Goal: Task Accomplishment & Management: Manage account settings

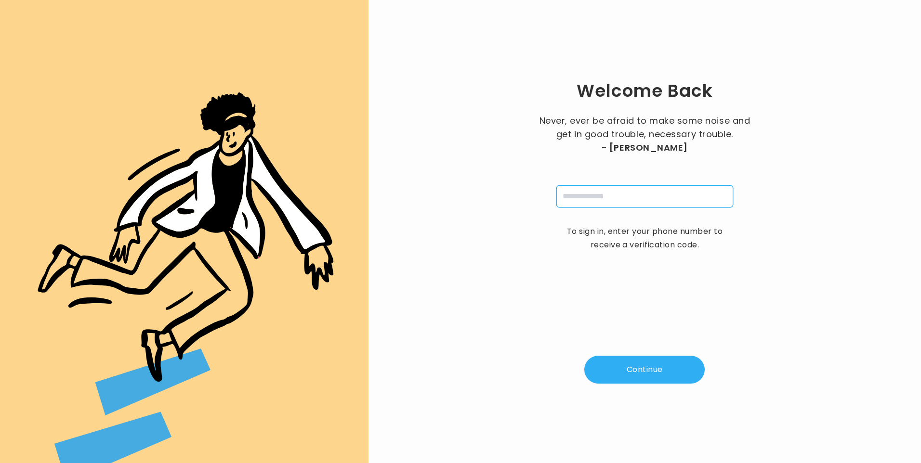
click at [578, 195] on input "tel" at bounding box center [644, 196] width 177 height 22
type input "**********"
click at [647, 377] on button "Continue" at bounding box center [644, 370] width 120 height 28
type input "*"
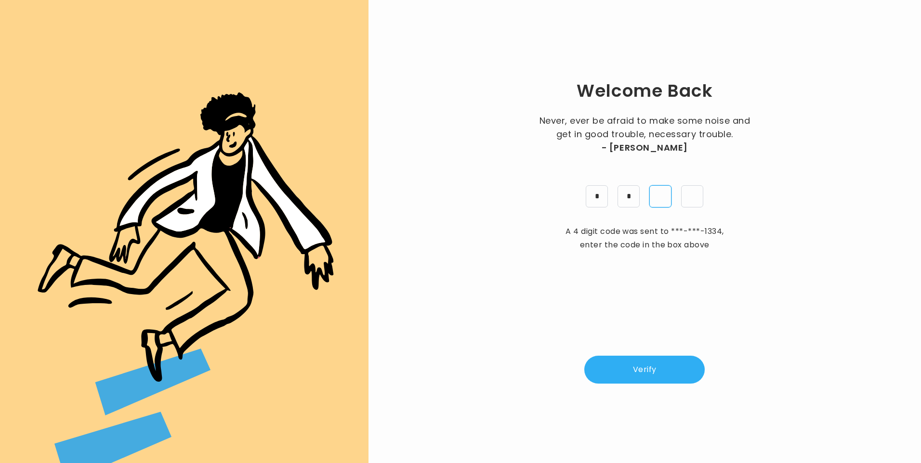
type input "*"
click at [656, 370] on button "Verify" at bounding box center [644, 370] width 120 height 28
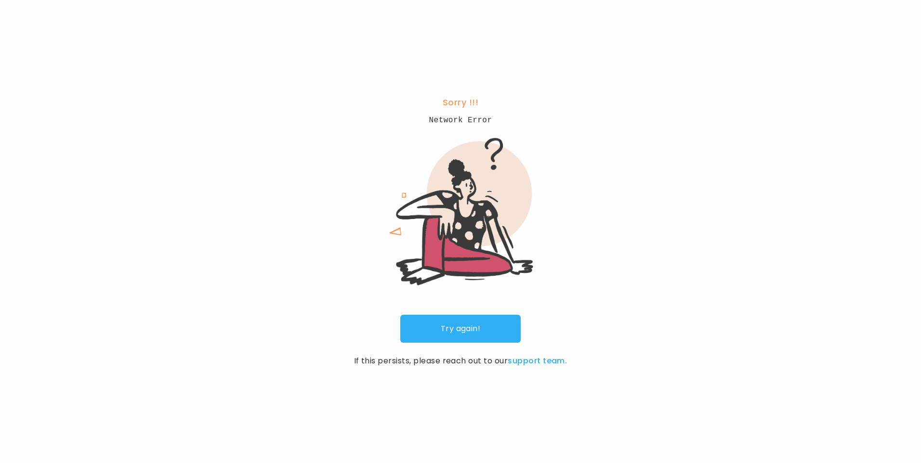
click at [480, 333] on link "Try again!" at bounding box center [460, 329] width 120 height 28
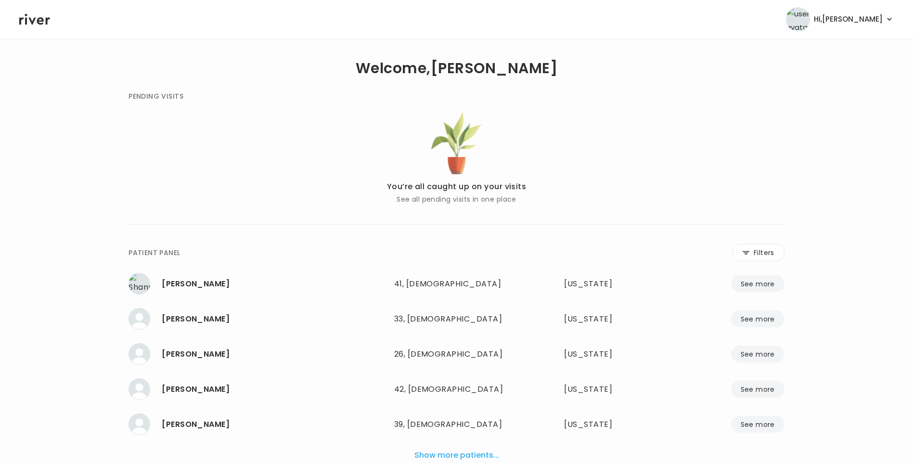
click at [766, 252] on button "Filters" at bounding box center [758, 252] width 52 height 17
click at [466, 252] on input "name" at bounding box center [428, 255] width 306 height 20
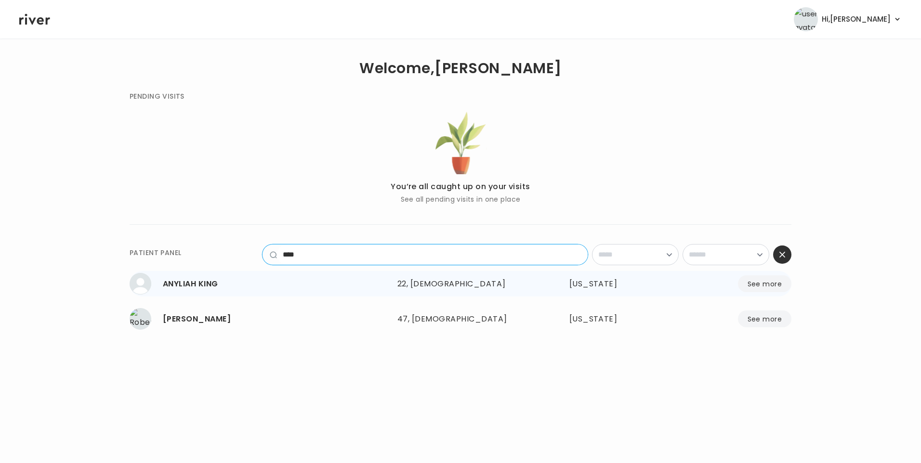
type input "****"
click at [417, 287] on div "22, Female" at bounding box center [460, 283] width 126 height 13
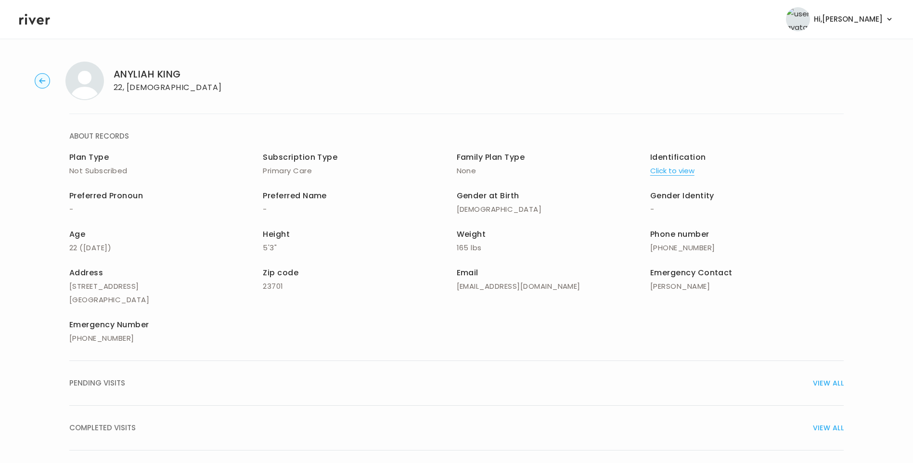
click at [141, 429] on div "COMPLETED VISITS VIEW ALL" at bounding box center [456, 427] width 775 height 13
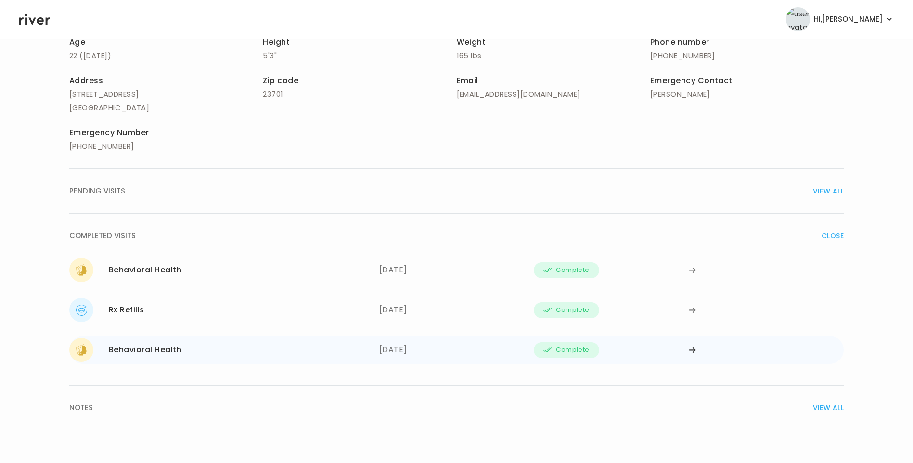
click at [411, 351] on div "[DATE]" at bounding box center [456, 350] width 155 height 24
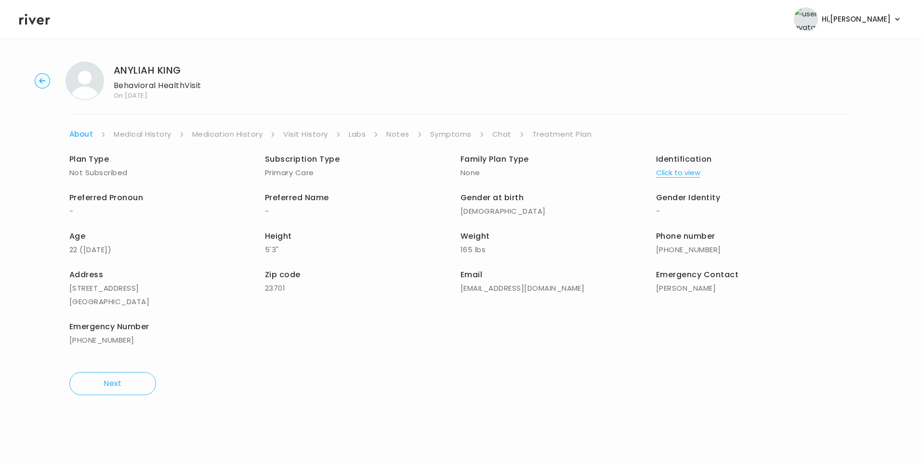
click at [560, 134] on link "Treatment Plan" at bounding box center [562, 134] width 60 height 13
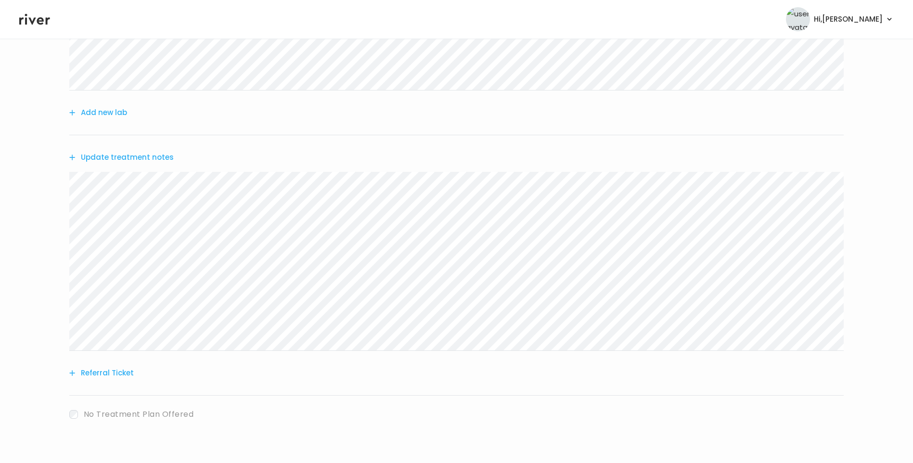
scroll to position [194, 0]
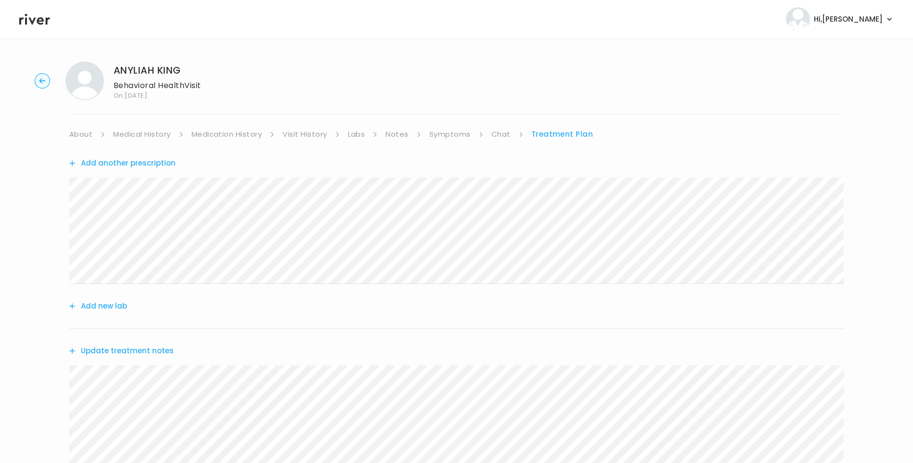
click at [242, 137] on link "Medication History" at bounding box center [227, 134] width 71 height 13
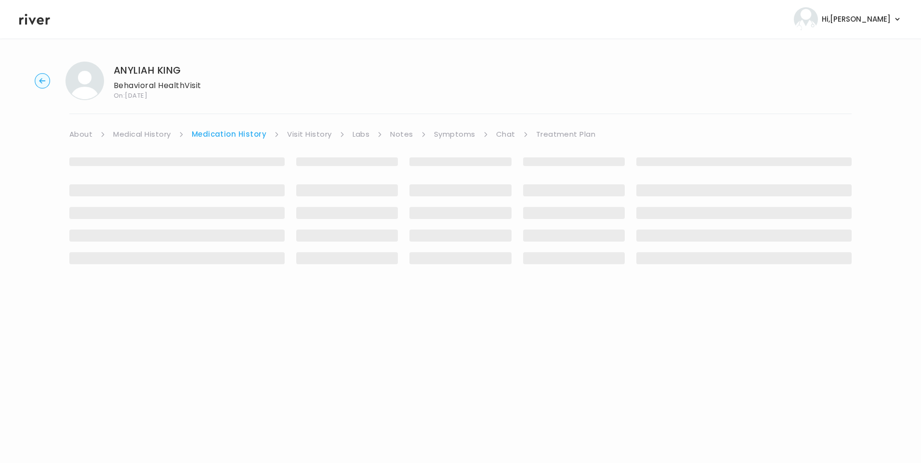
click at [313, 130] on link "Visit History" at bounding box center [309, 134] width 44 height 13
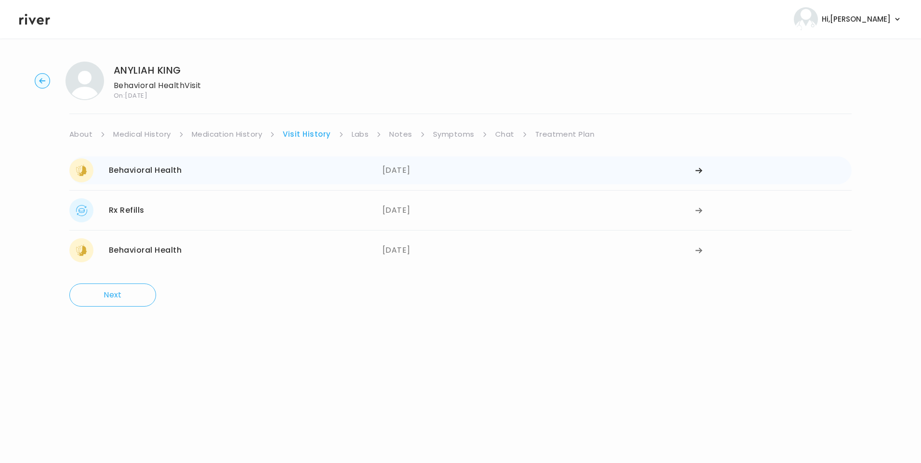
click at [267, 168] on div "Behavioral Health 07/16/2025" at bounding box center [225, 170] width 313 height 24
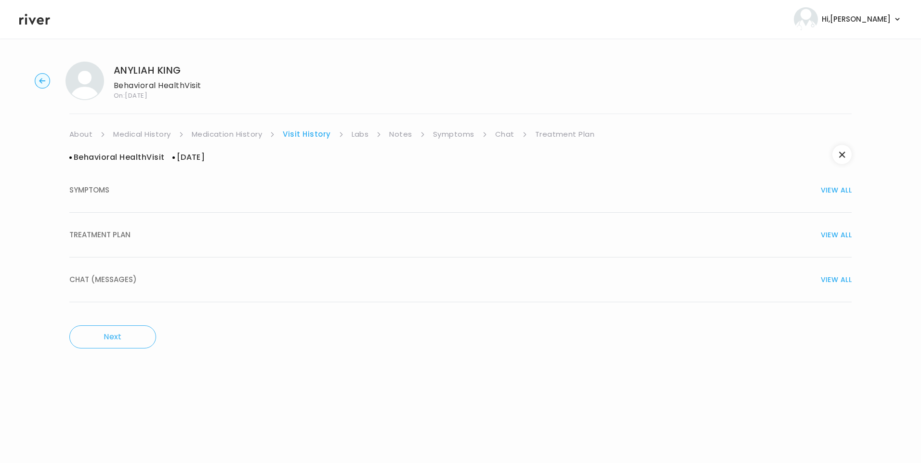
click at [142, 237] on div "TREATMENT PLAN VIEW ALL" at bounding box center [460, 234] width 782 height 13
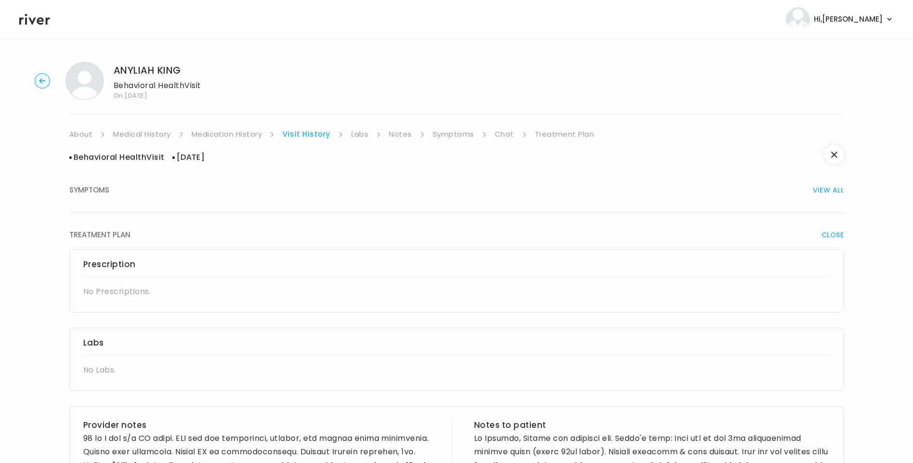
click at [443, 135] on link "Symptoms" at bounding box center [453, 134] width 41 height 13
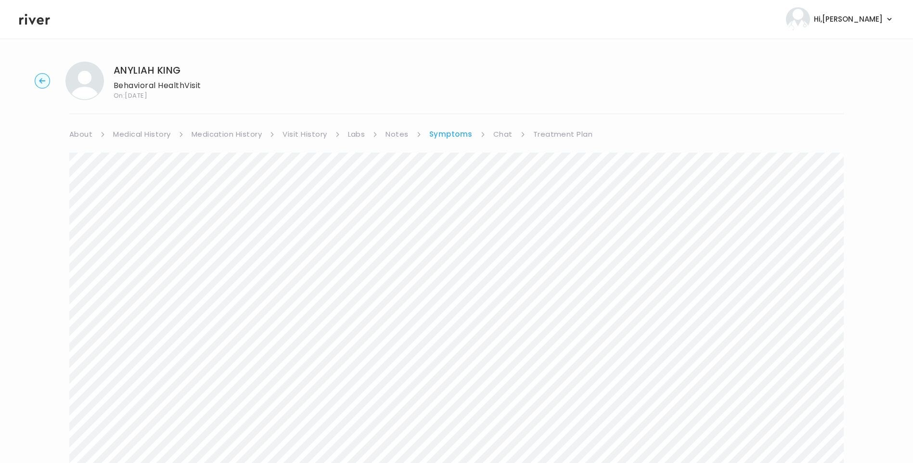
click at [235, 137] on link "Medication History" at bounding box center [227, 134] width 71 height 13
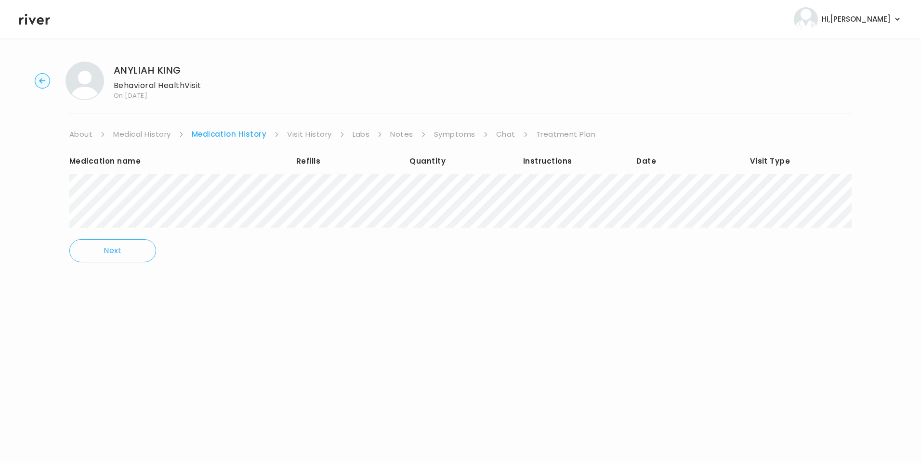
click at [300, 131] on link "Visit History" at bounding box center [309, 134] width 44 height 13
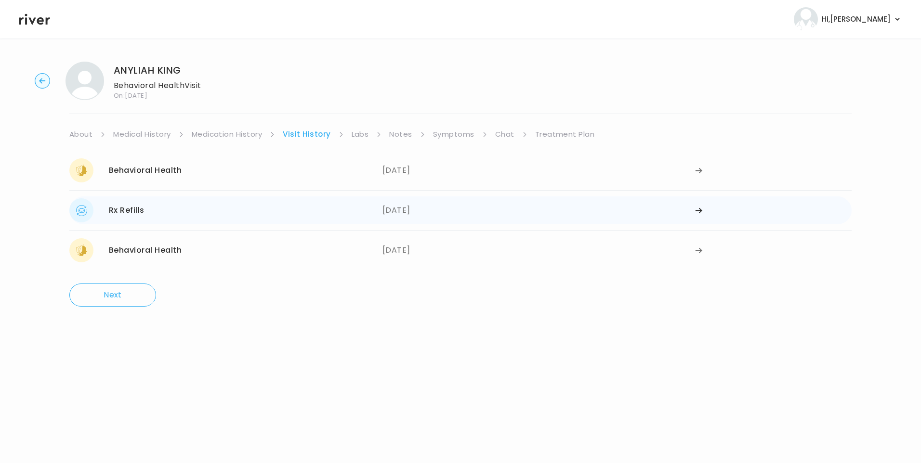
click at [323, 218] on div "Rx Refills 07/01/2025" at bounding box center [225, 210] width 313 height 24
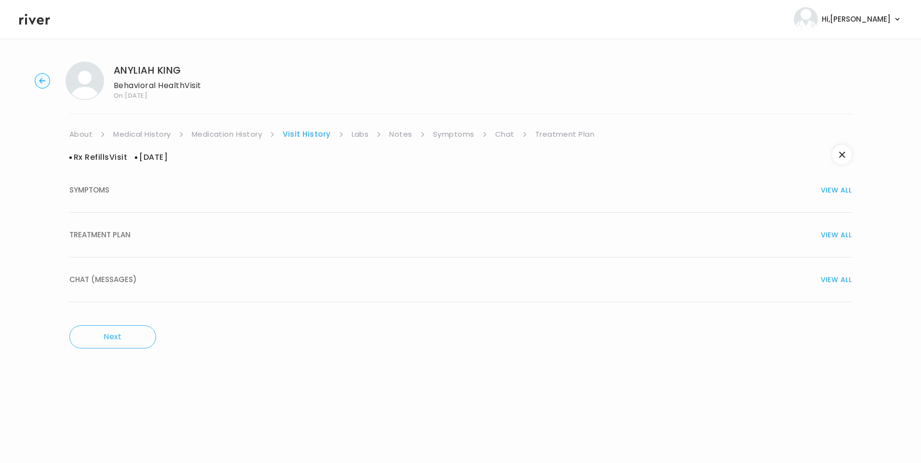
click at [222, 241] on div "TREATMENT PLAN VIEW ALL" at bounding box center [460, 234] width 782 height 13
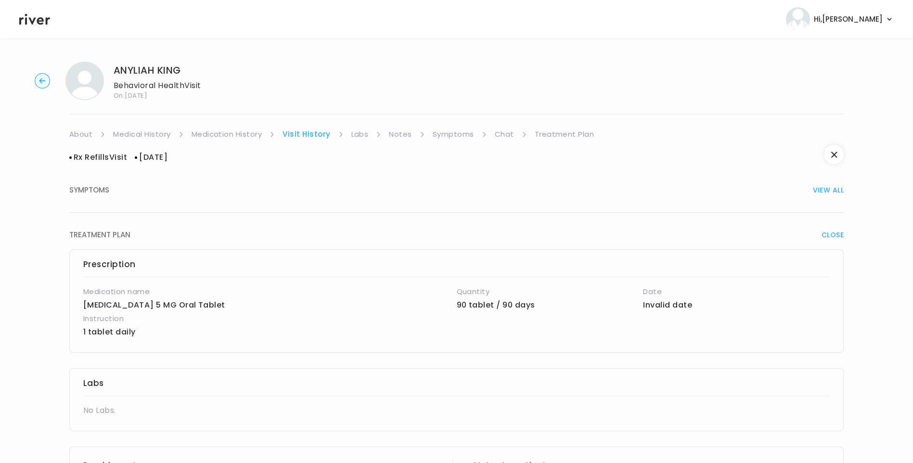
click at [217, 128] on link "Medication History" at bounding box center [227, 134] width 71 height 13
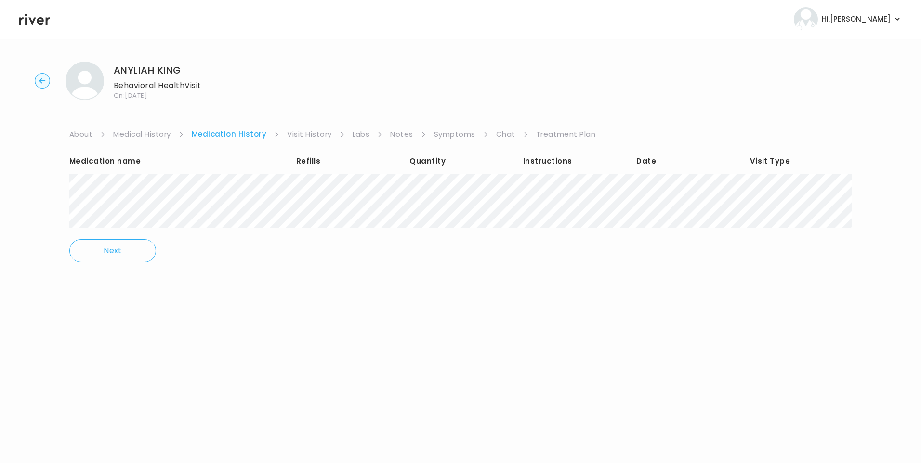
click at [294, 134] on link "Visit History" at bounding box center [309, 134] width 44 height 13
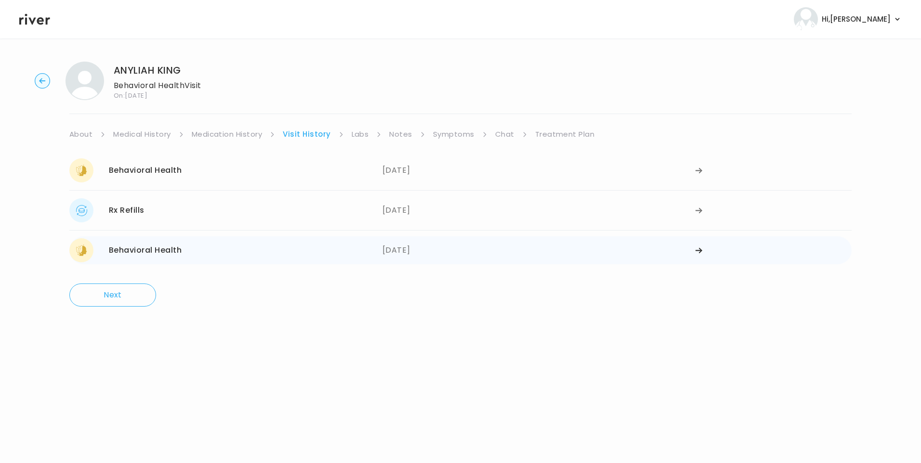
click at [257, 242] on div "Behavioral Health 05/30/2025" at bounding box center [225, 250] width 313 height 24
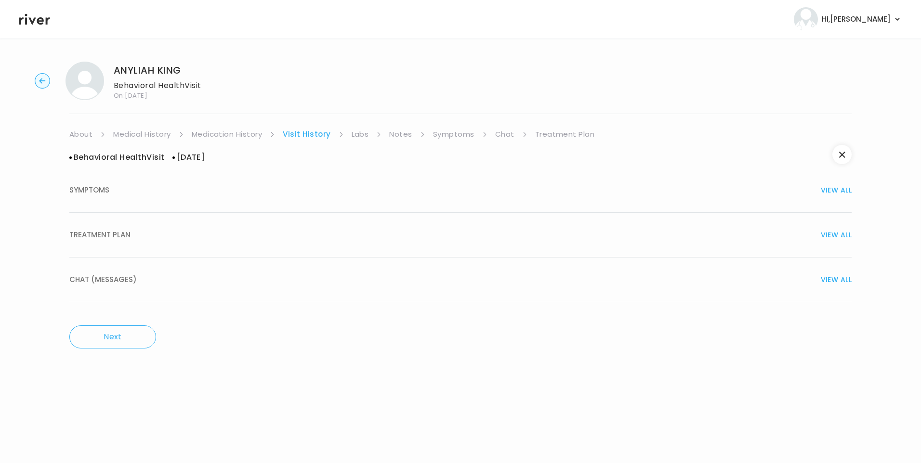
drag, startPoint x: 150, startPoint y: 234, endPoint x: 182, endPoint y: 247, distance: 35.1
click at [149, 234] on div "TREATMENT PLAN VIEW ALL" at bounding box center [460, 234] width 782 height 13
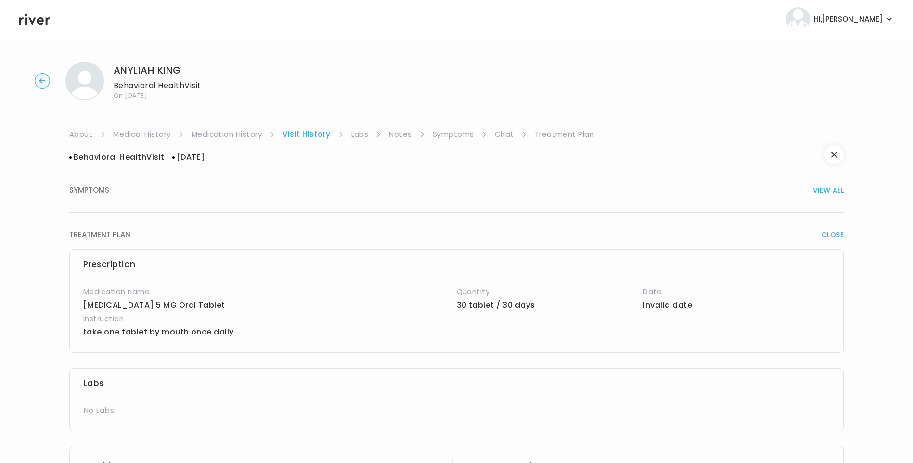
click at [452, 130] on link "Symptoms" at bounding box center [453, 134] width 41 height 13
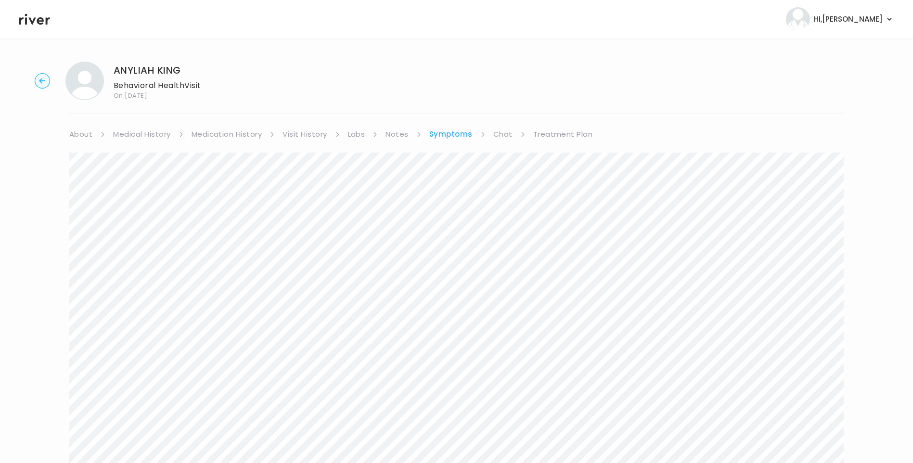
click at [310, 133] on link "Visit History" at bounding box center [305, 134] width 44 height 13
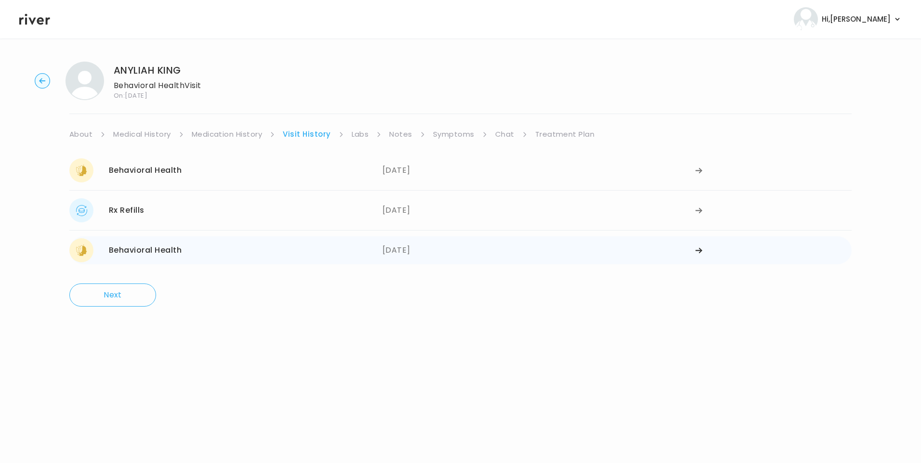
click at [222, 249] on div "Behavioral Health 05/30/2025" at bounding box center [225, 250] width 313 height 24
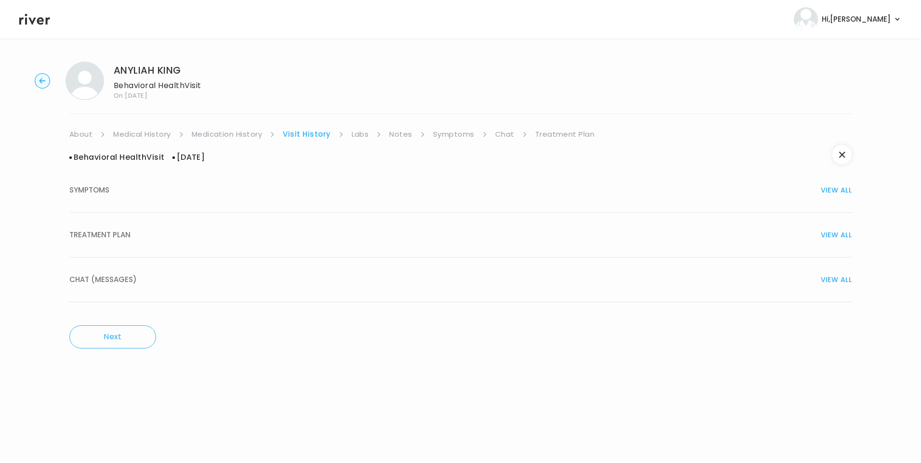
click at [146, 279] on div "CHAT (MESSAGES) VIEW ALL" at bounding box center [460, 279] width 782 height 13
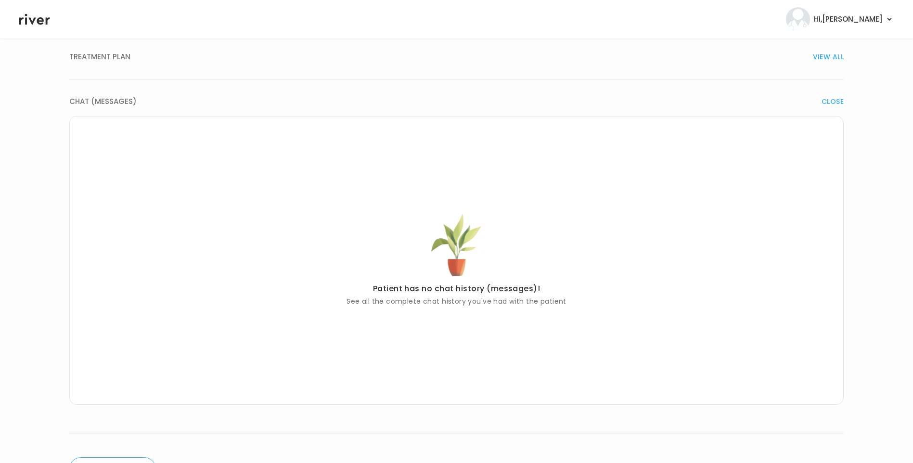
scroll to position [122, 0]
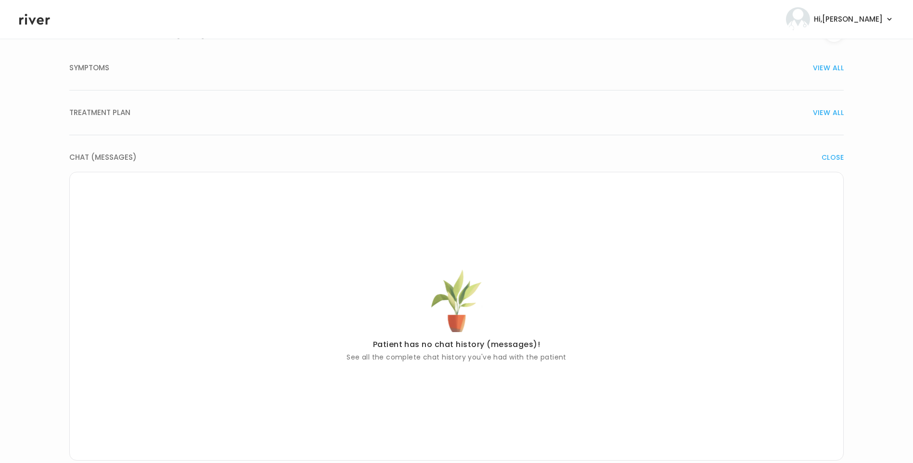
drag, startPoint x: 120, startPoint y: 112, endPoint x: 143, endPoint y: 117, distance: 23.6
click at [122, 112] on span "TREATMENT PLAN" at bounding box center [99, 112] width 61 height 13
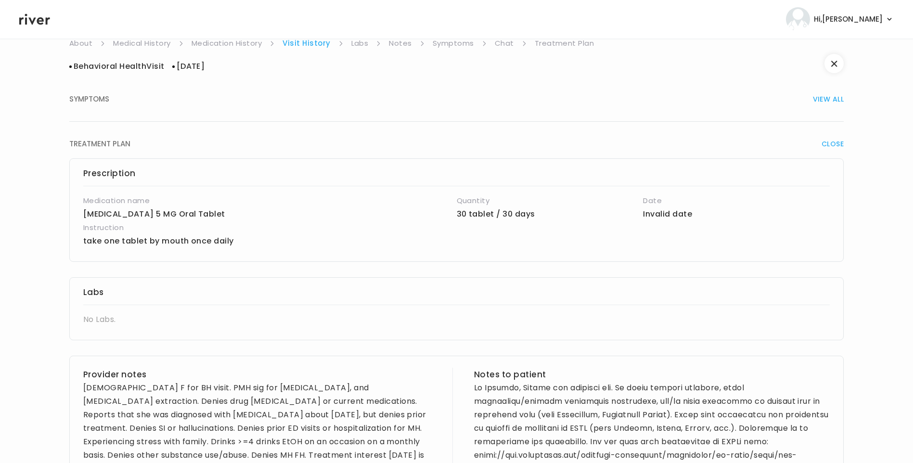
scroll to position [0, 0]
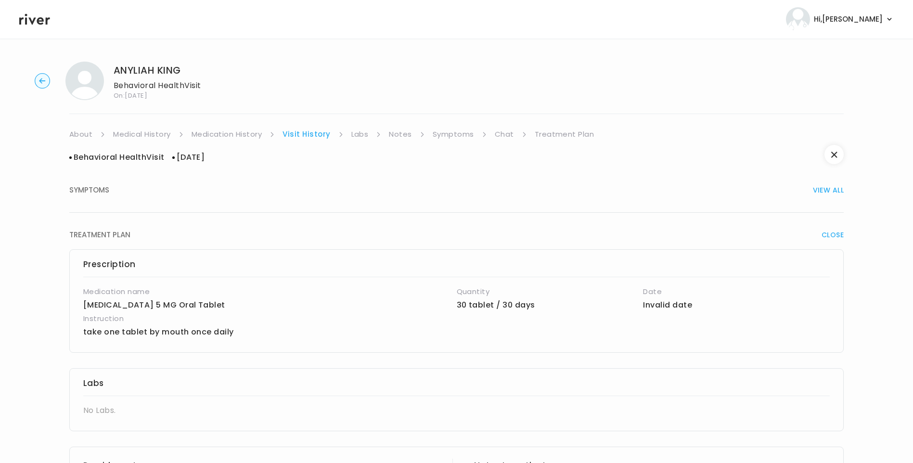
click at [225, 137] on link "Medication History" at bounding box center [227, 134] width 71 height 13
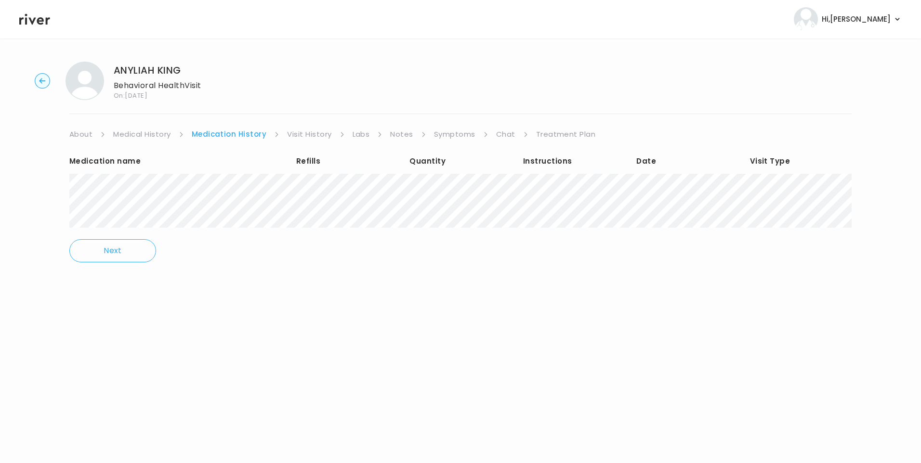
click at [313, 136] on link "Visit History" at bounding box center [309, 134] width 44 height 13
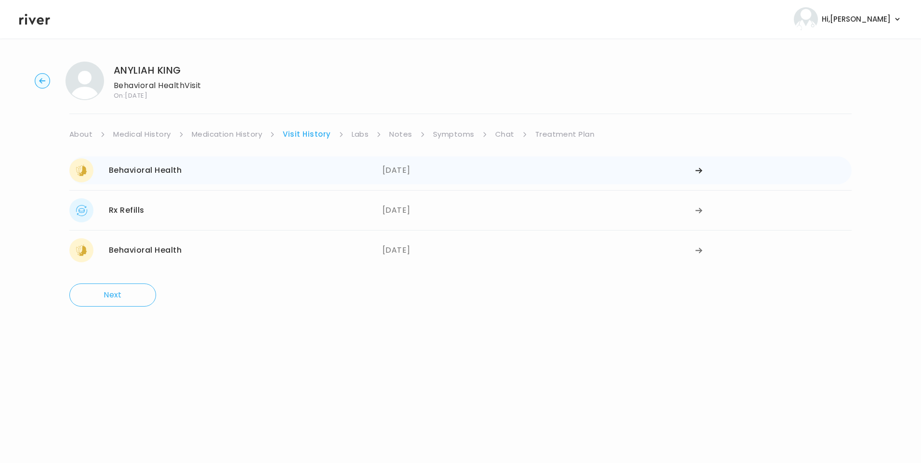
click at [268, 169] on div "Behavioral Health 07/16/2025" at bounding box center [225, 170] width 313 height 24
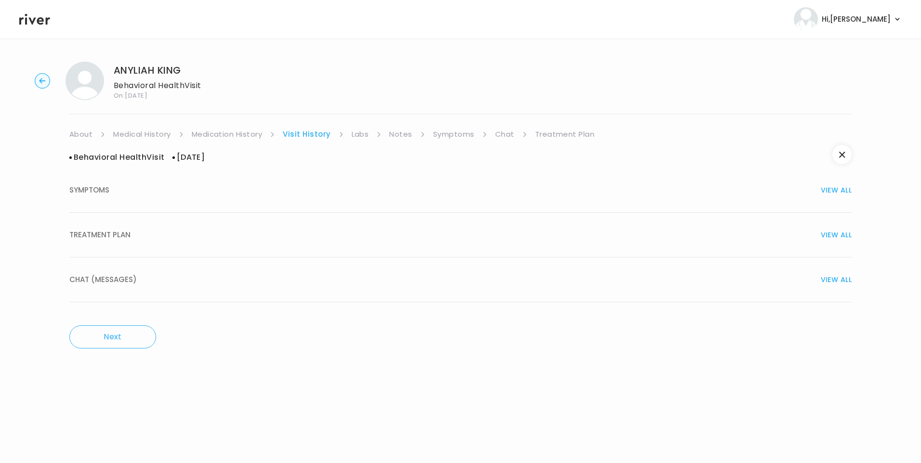
drag, startPoint x: 120, startPoint y: 237, endPoint x: 154, endPoint y: 248, distance: 34.7
click at [121, 237] on span "TREATMENT PLAN" at bounding box center [99, 234] width 61 height 13
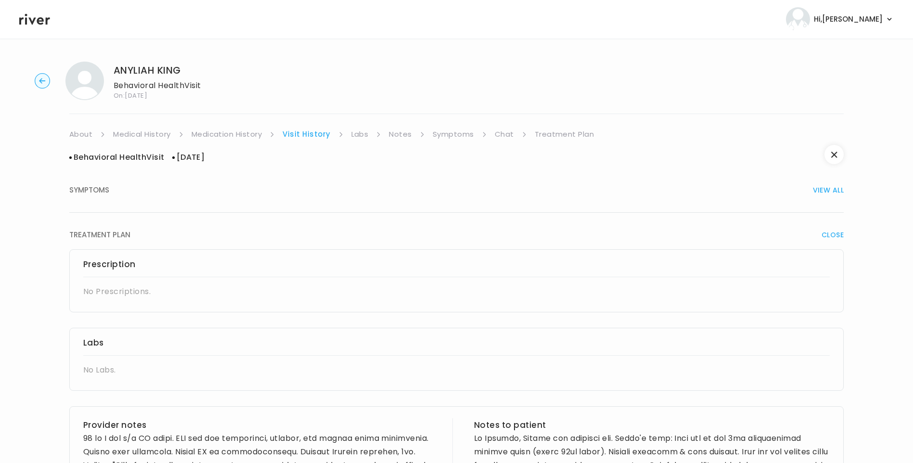
drag, startPoint x: 31, startPoint y: 13, endPoint x: 40, endPoint y: 19, distance: 10.7
click at [32, 13] on icon at bounding box center [34, 19] width 31 height 14
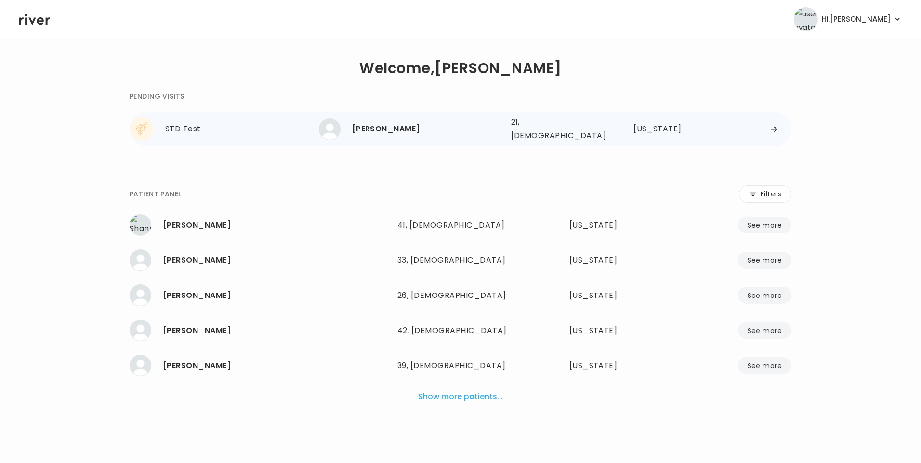
click at [407, 125] on div "Hannah Cowart" at bounding box center [427, 128] width 151 height 13
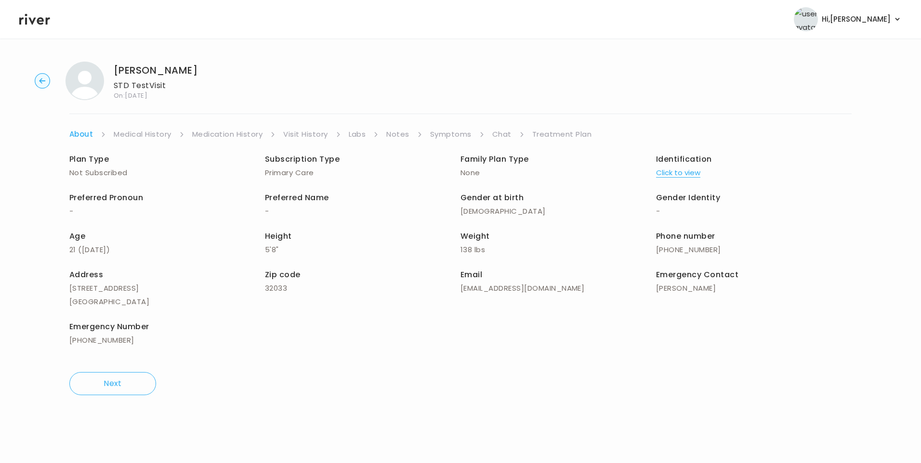
click at [244, 136] on link "Medication History" at bounding box center [227, 134] width 71 height 13
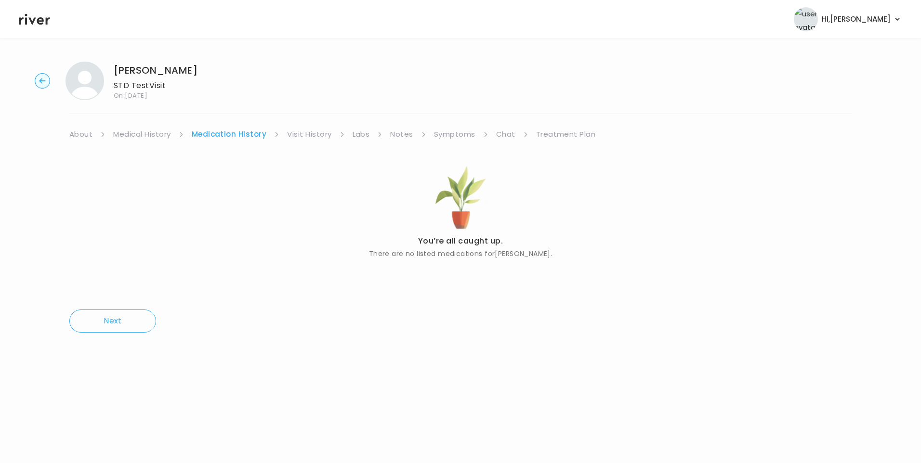
click at [306, 137] on link "Visit History" at bounding box center [309, 134] width 44 height 13
drag, startPoint x: 77, startPoint y: 134, endPoint x: 81, endPoint y: 138, distance: 6.1
click at [77, 134] on link "About" at bounding box center [80, 134] width 23 height 13
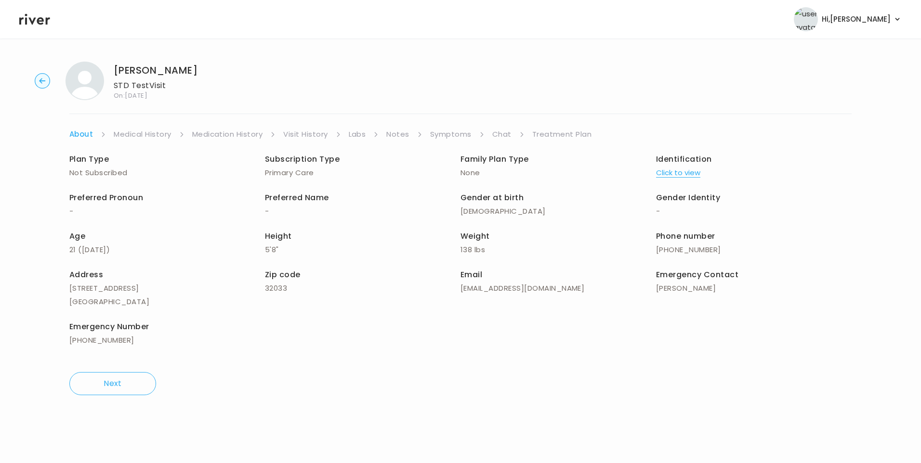
click at [673, 173] on button "Click to view" at bounding box center [678, 172] width 44 height 13
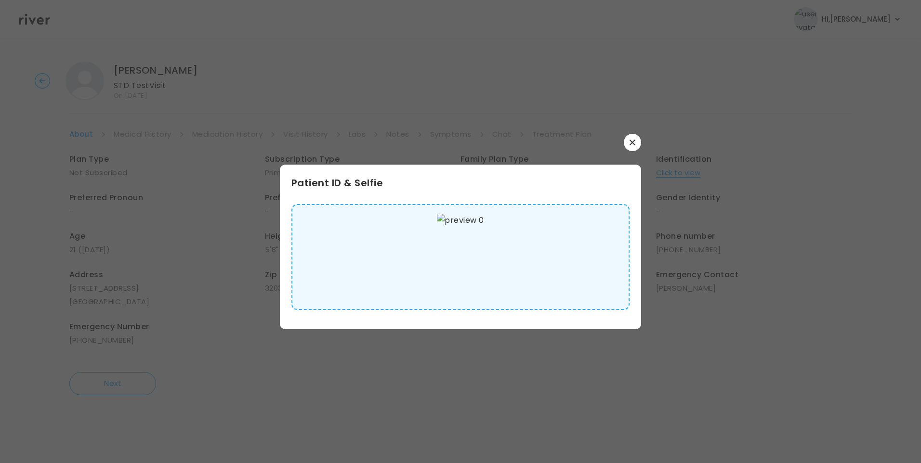
click at [474, 251] on img at bounding box center [460, 257] width 47 height 87
click at [634, 146] on button "button" at bounding box center [632, 142] width 17 height 17
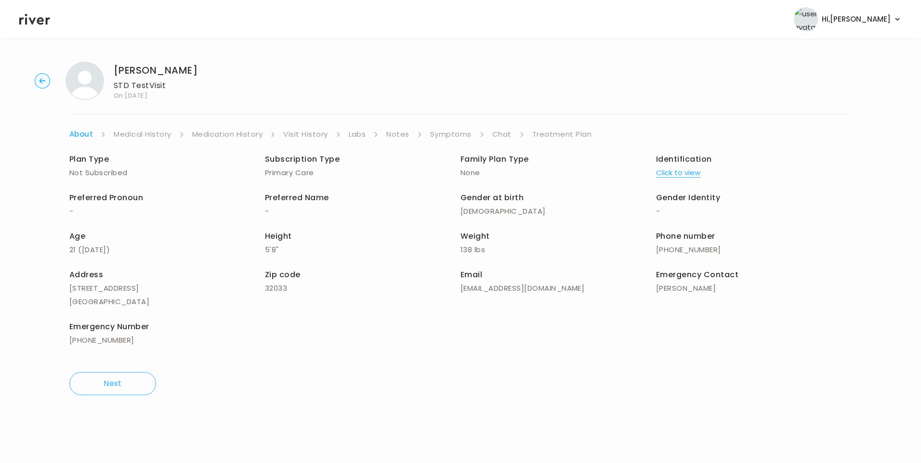
click at [154, 133] on link "Medical History" at bounding box center [142, 134] width 57 height 13
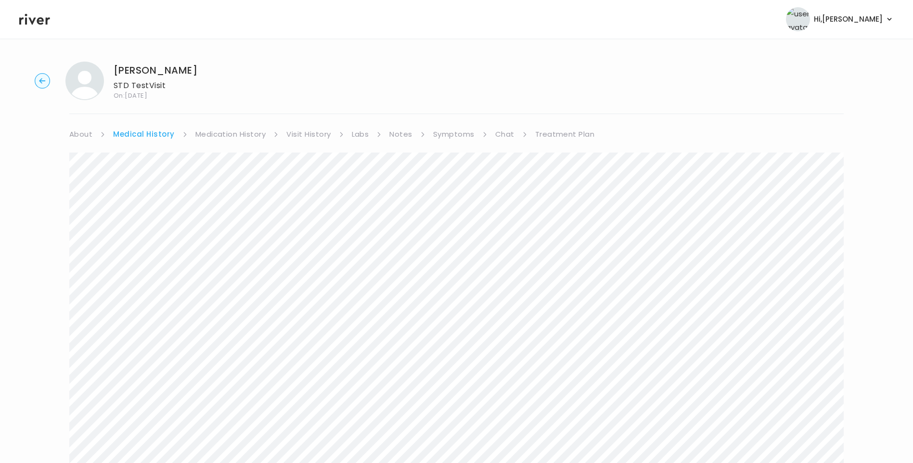
click at [459, 138] on link "Symptoms" at bounding box center [453, 134] width 41 height 13
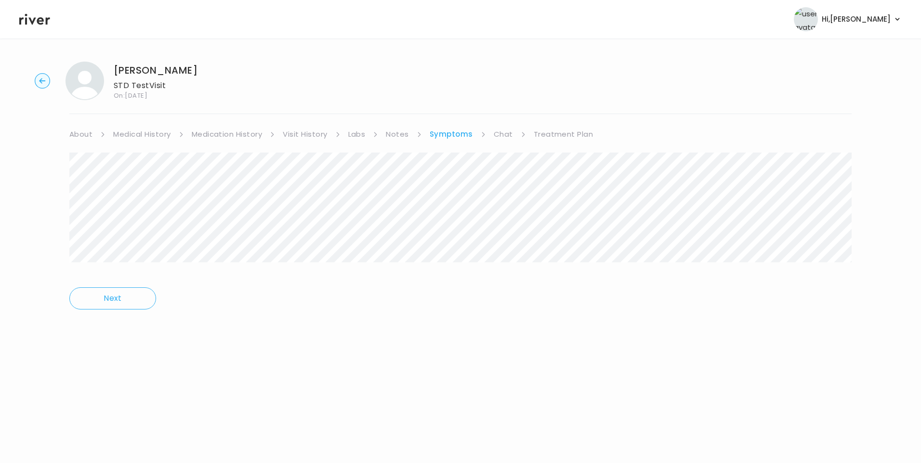
click at [560, 139] on link "Treatment Plan" at bounding box center [564, 134] width 60 height 13
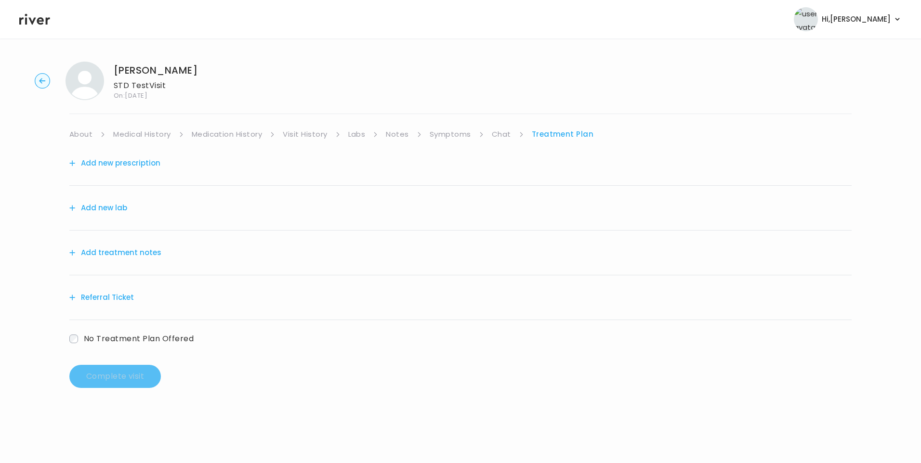
click at [145, 258] on button "Add treatment notes" at bounding box center [115, 252] width 92 height 13
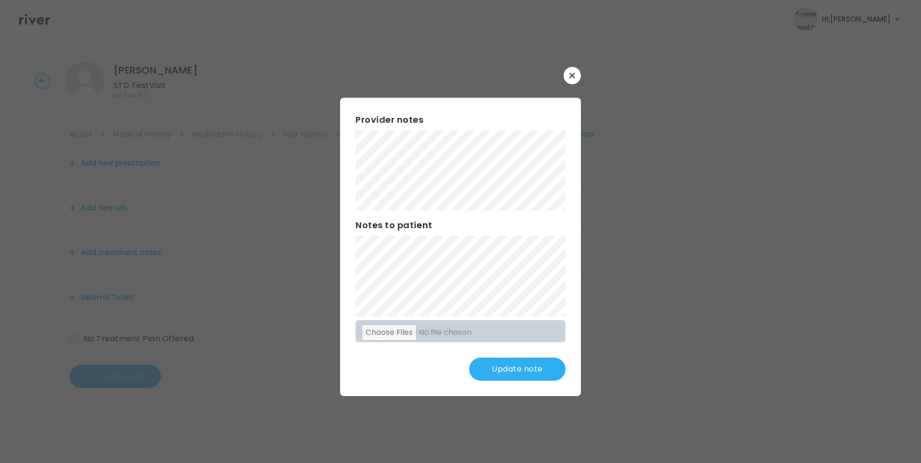
click at [520, 360] on button "Update note" at bounding box center [517, 369] width 96 height 23
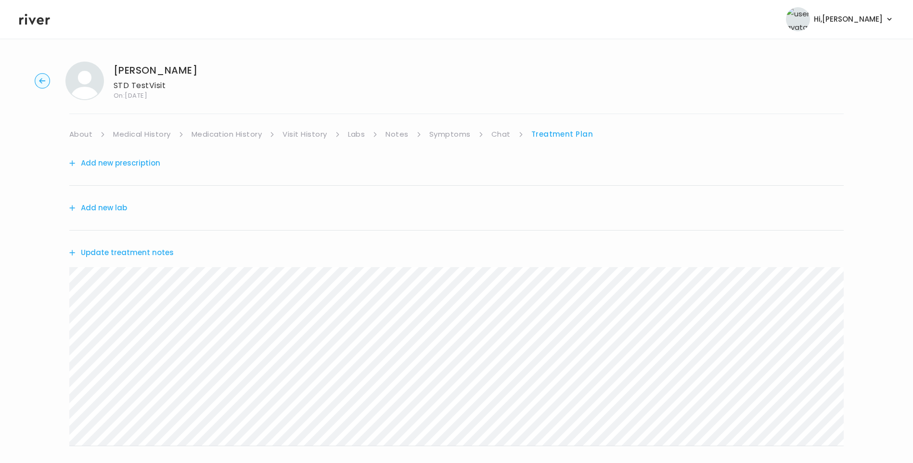
click at [113, 205] on button "Add new lab" at bounding box center [98, 207] width 58 height 13
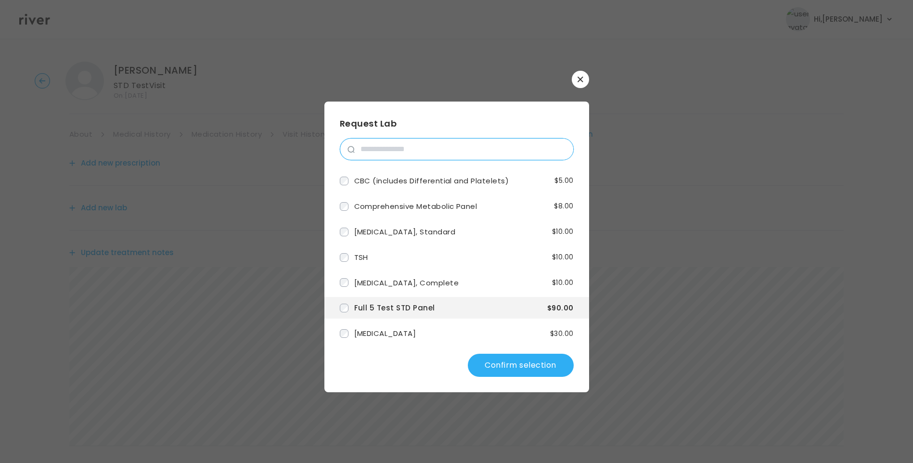
click at [397, 148] on input "search" at bounding box center [464, 149] width 219 height 21
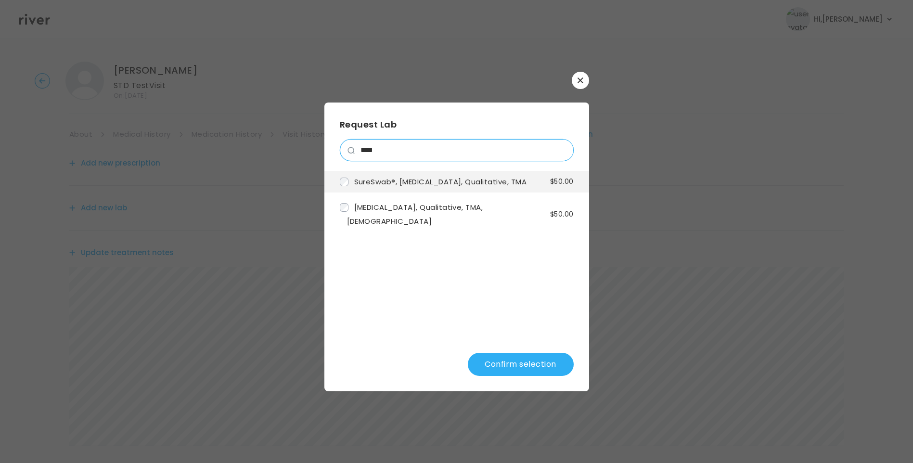
type input "****"
click at [541, 365] on button "Confirm selection" at bounding box center [521, 364] width 106 height 23
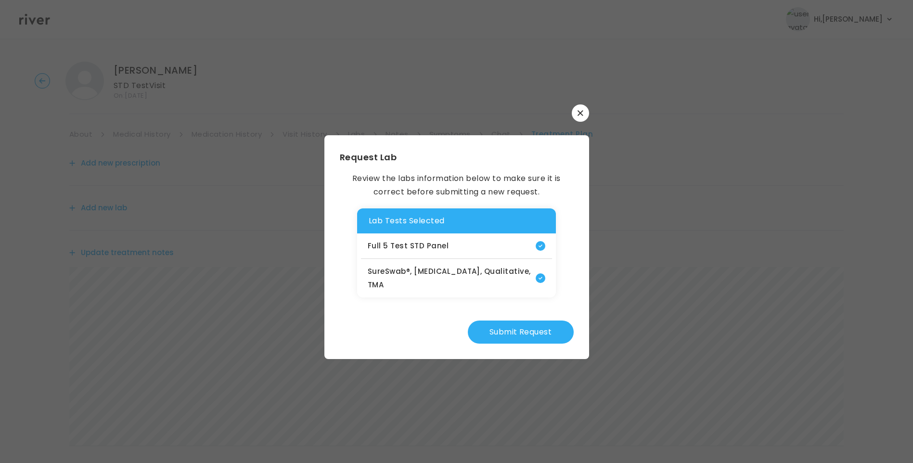
click at [520, 330] on button "Submit Request" at bounding box center [521, 332] width 106 height 23
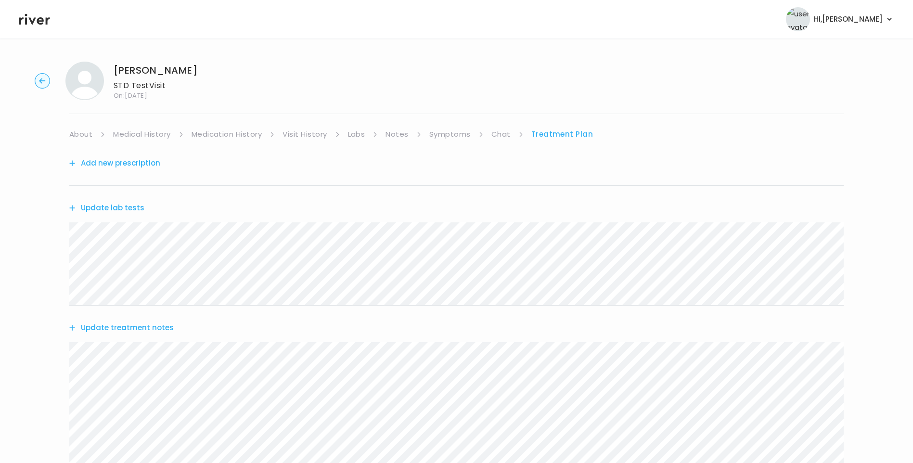
click at [128, 330] on button "Update treatment notes" at bounding box center [121, 327] width 104 height 13
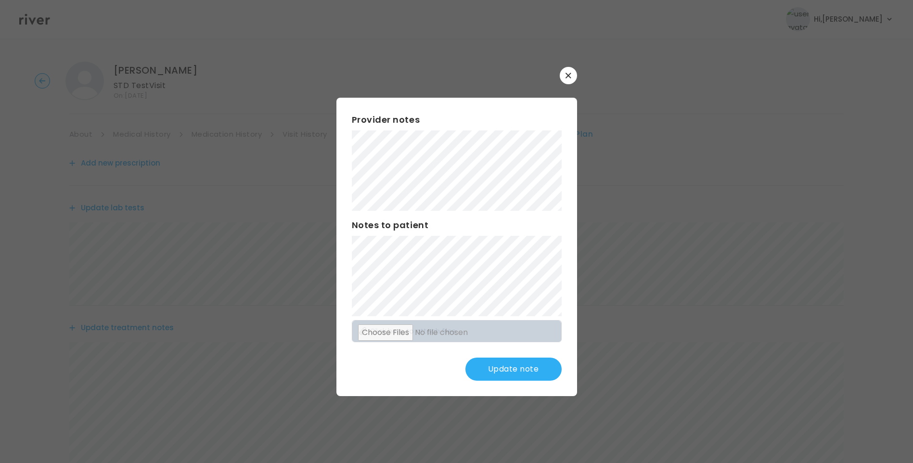
click at [525, 366] on button "Update note" at bounding box center [514, 369] width 96 height 23
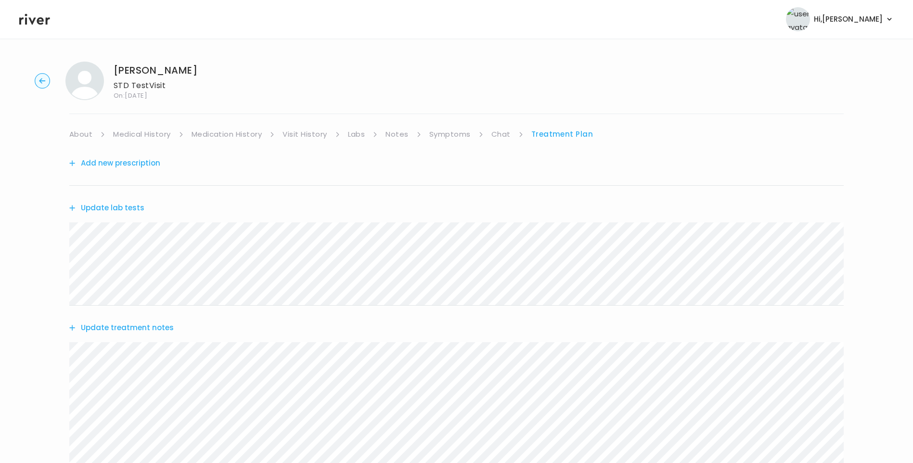
click at [120, 204] on button "Update lab tests" at bounding box center [106, 207] width 75 height 13
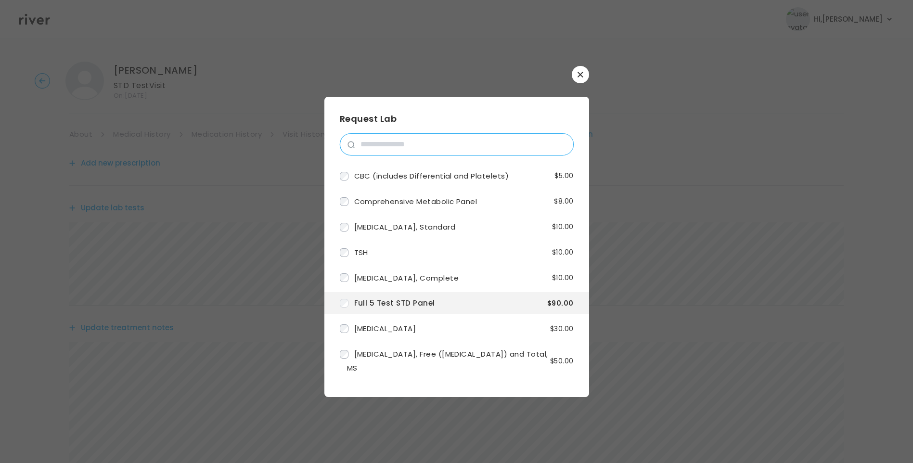
click at [432, 138] on input "search" at bounding box center [464, 144] width 219 height 21
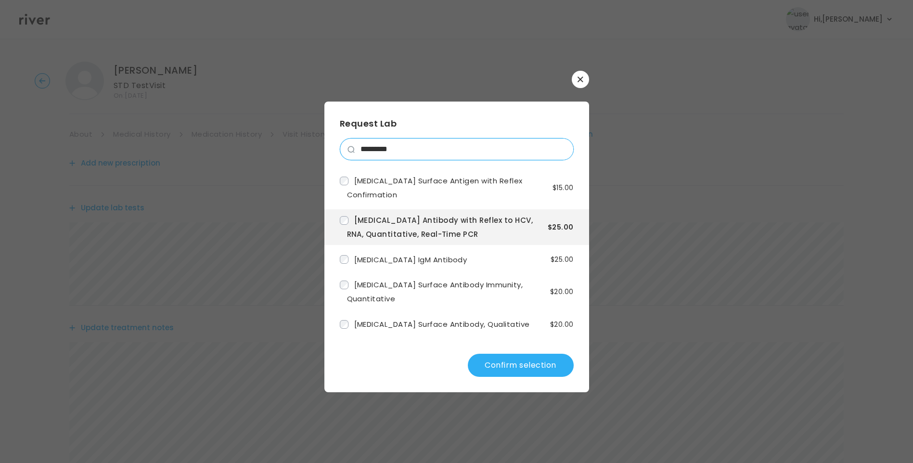
click at [418, 151] on input "*********" at bounding box center [464, 149] width 219 height 21
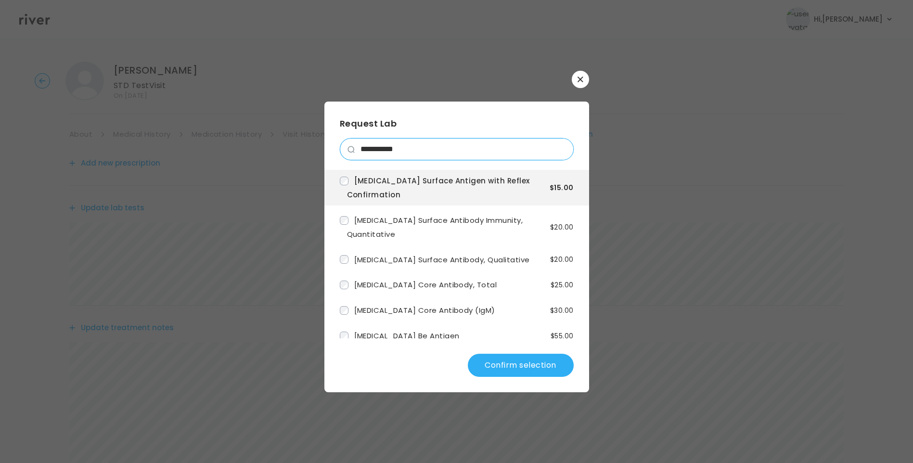
drag, startPoint x: 415, startPoint y: 148, endPoint x: 310, endPoint y: 146, distance: 105.0
click at [310, 146] on div "**********" at bounding box center [456, 231] width 913 height 463
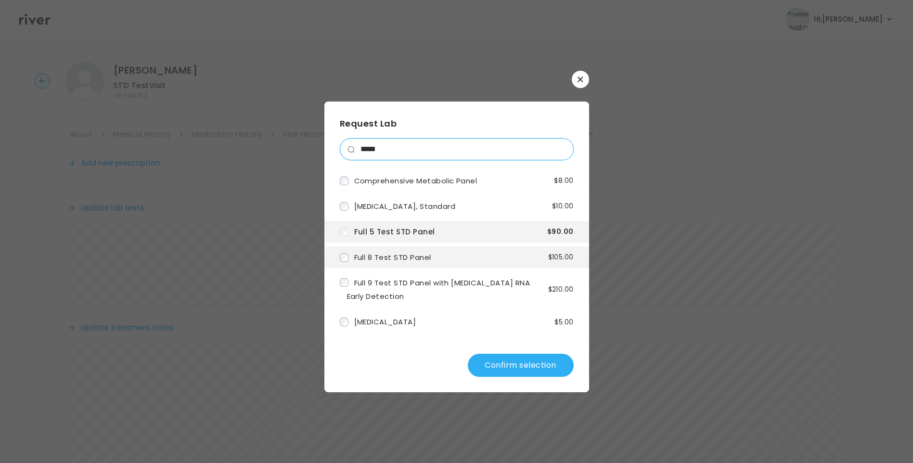
type input "*****"
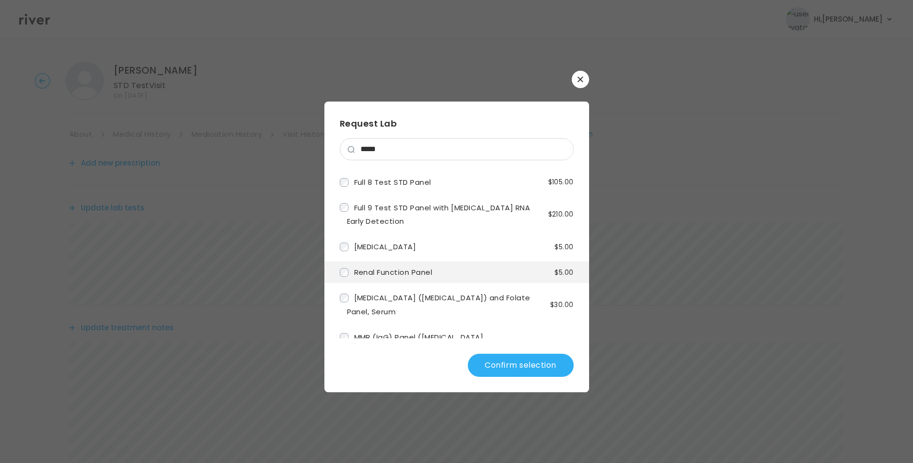
scroll to position [193, 0]
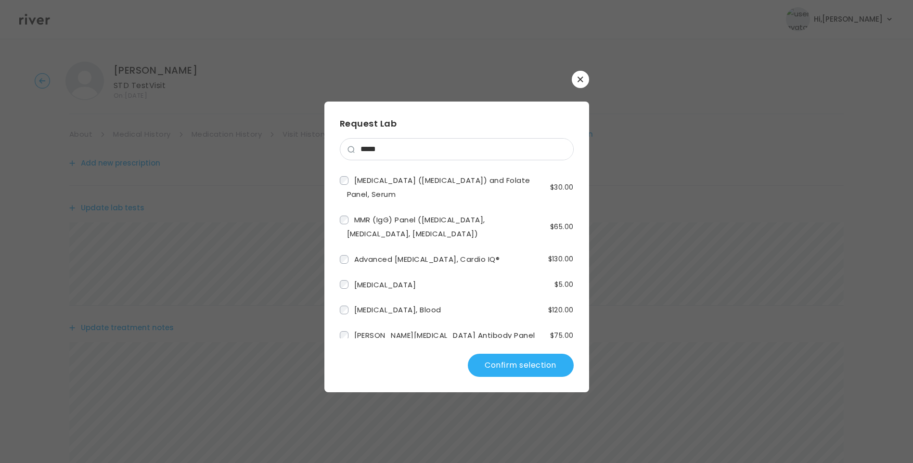
click at [527, 366] on button "Confirm selection" at bounding box center [521, 365] width 106 height 23
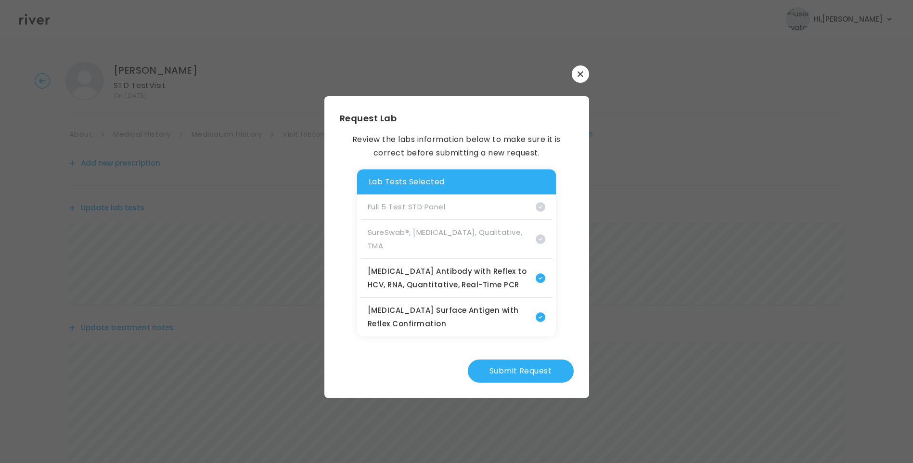
click at [518, 368] on button "Submit Request" at bounding box center [521, 371] width 106 height 23
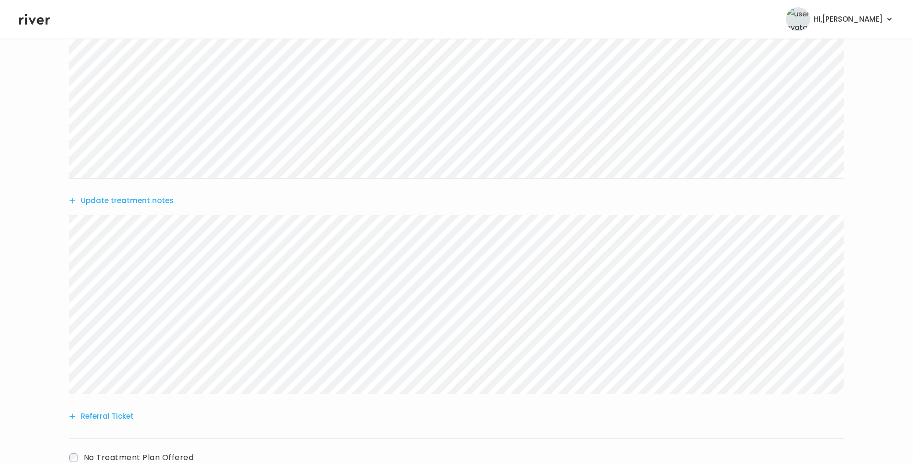
click at [151, 199] on button "Update treatment notes" at bounding box center [121, 200] width 104 height 13
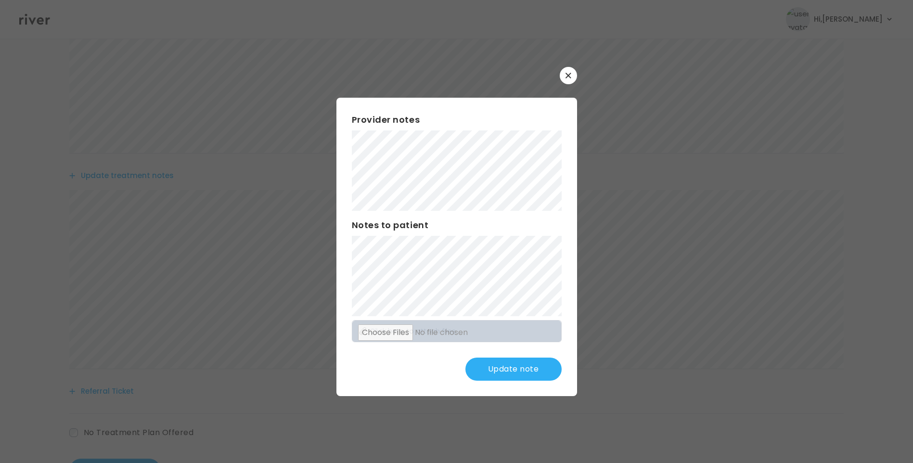
scroll to position [241, 0]
click at [505, 364] on button "Update note" at bounding box center [514, 369] width 96 height 23
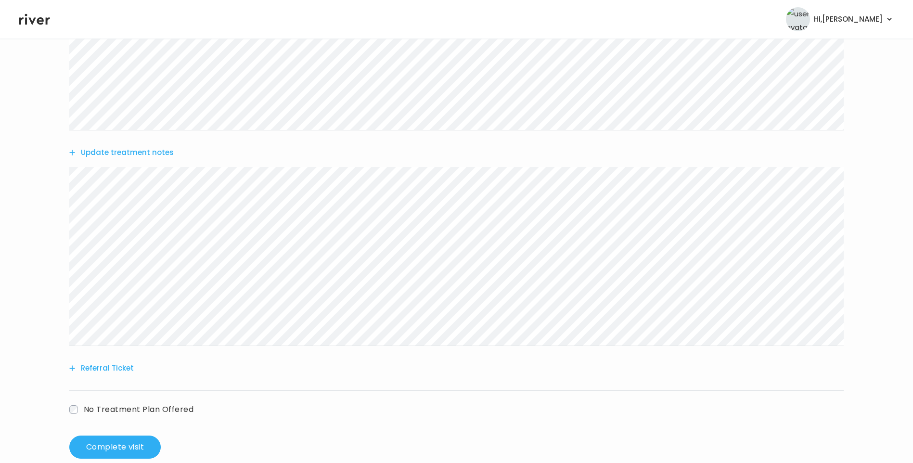
click at [159, 149] on button "Update treatment notes" at bounding box center [121, 152] width 104 height 13
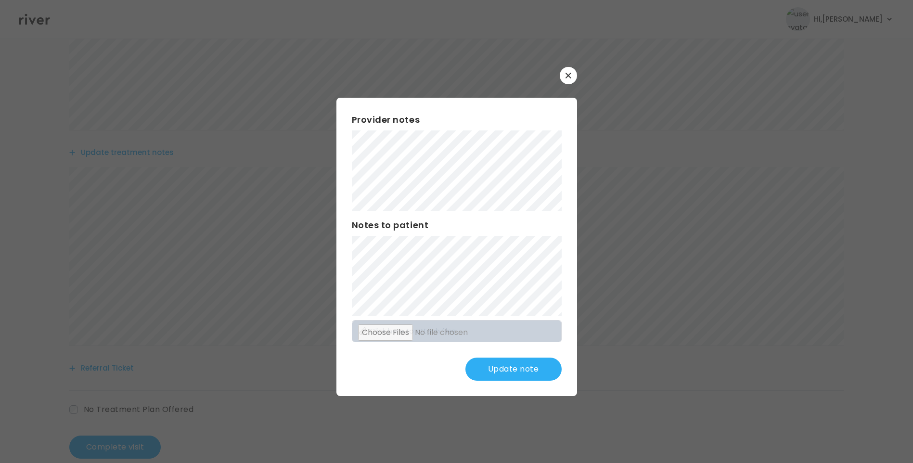
click at [531, 368] on button "Update note" at bounding box center [514, 369] width 96 height 23
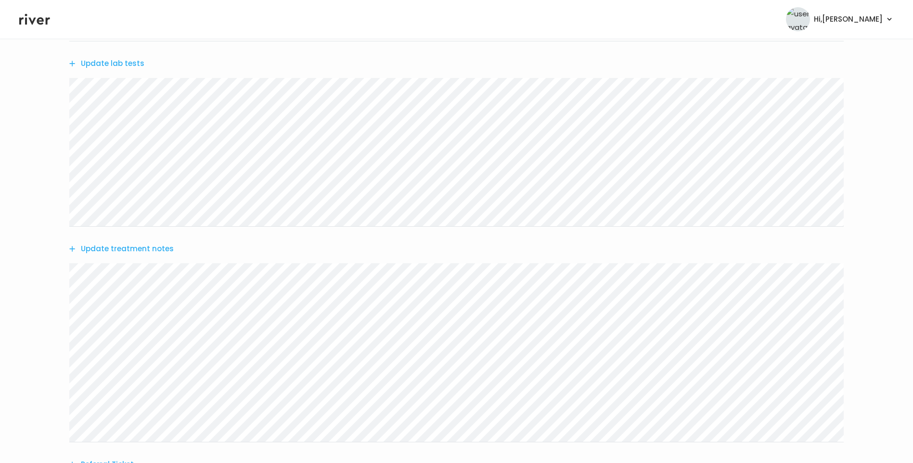
scroll to position [0, 0]
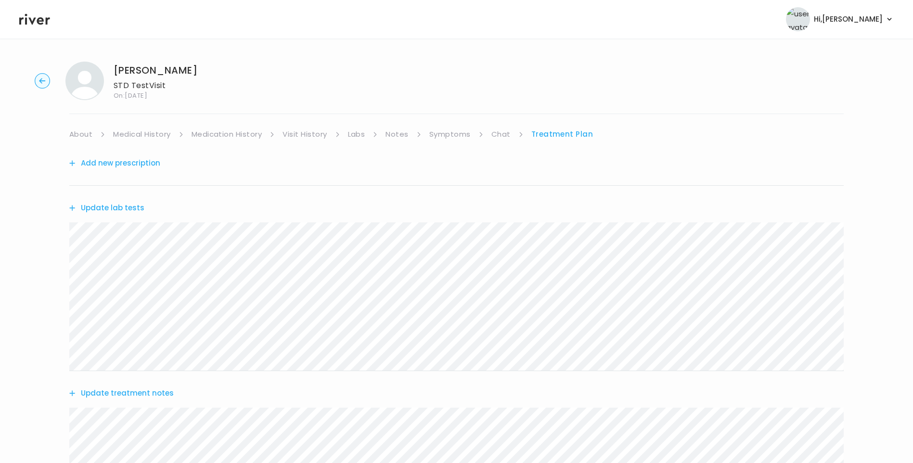
click at [442, 136] on link "Symptoms" at bounding box center [450, 134] width 41 height 13
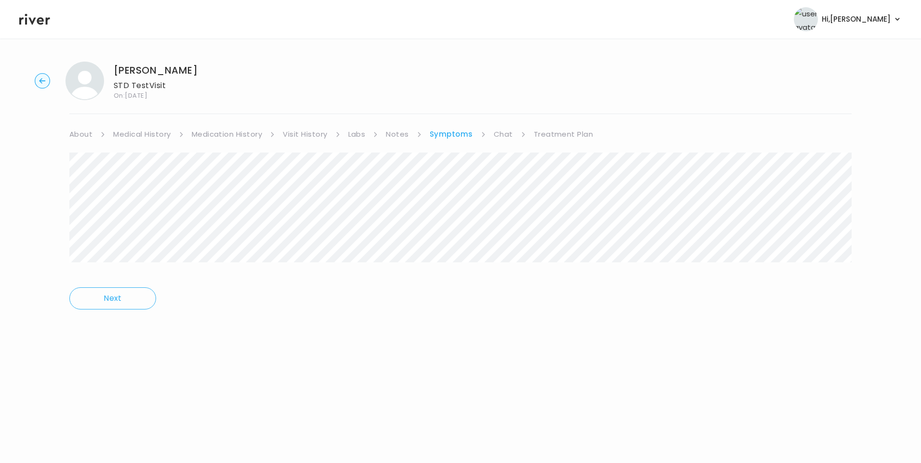
click at [153, 135] on link "Medical History" at bounding box center [141, 134] width 57 height 13
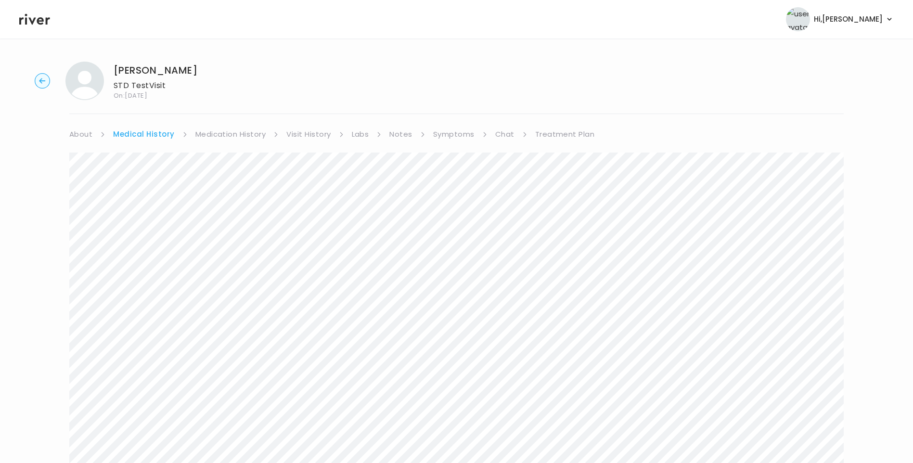
click at [91, 139] on link "About" at bounding box center [80, 134] width 23 height 13
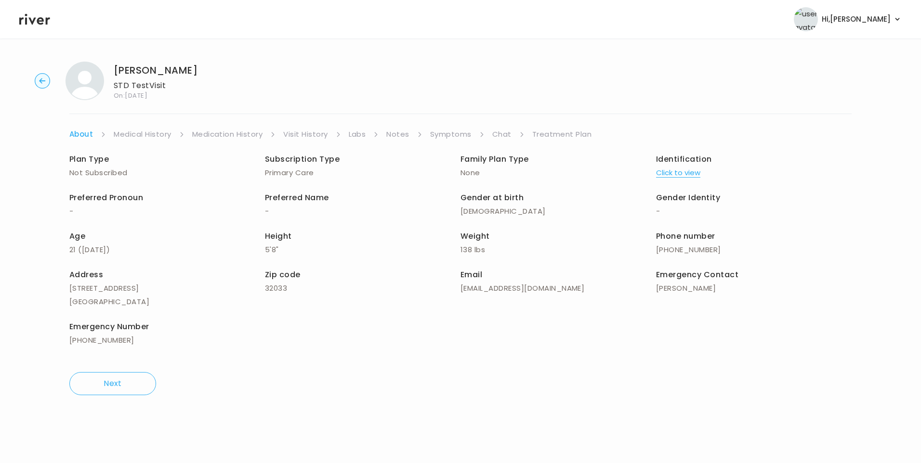
click at [155, 135] on link "Medical History" at bounding box center [142, 134] width 57 height 13
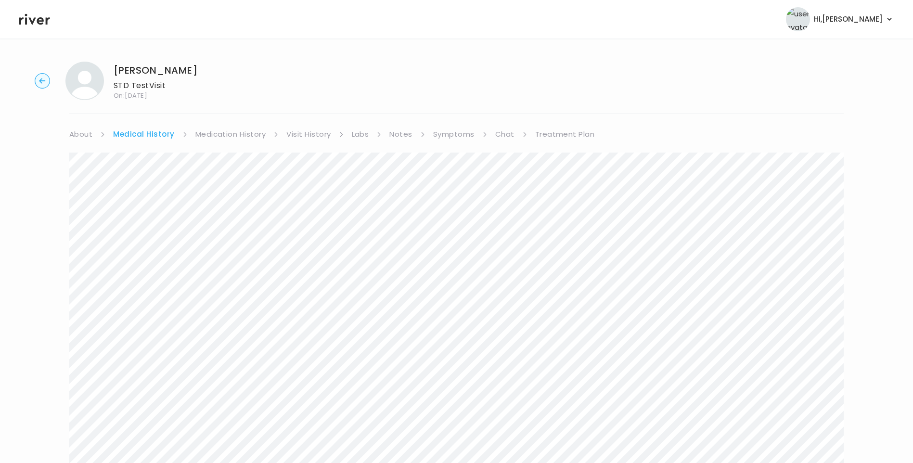
click at [454, 133] on link "Symptoms" at bounding box center [453, 134] width 41 height 13
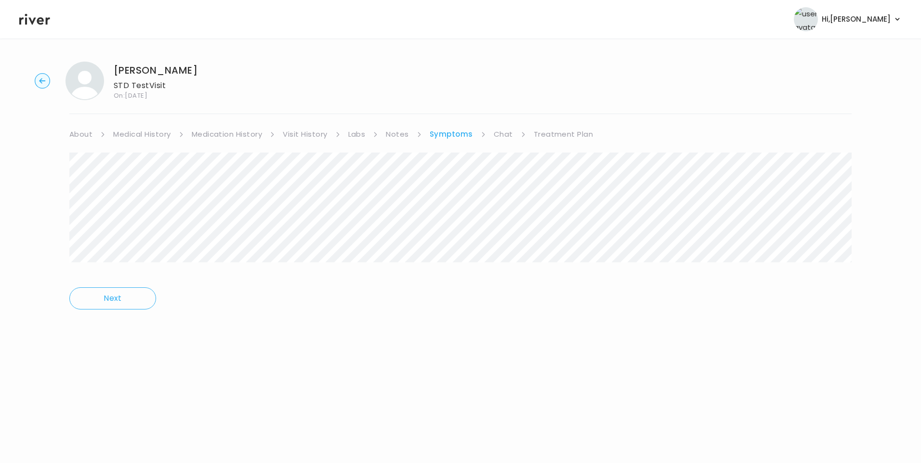
click at [561, 136] on link "Treatment Plan" at bounding box center [564, 134] width 60 height 13
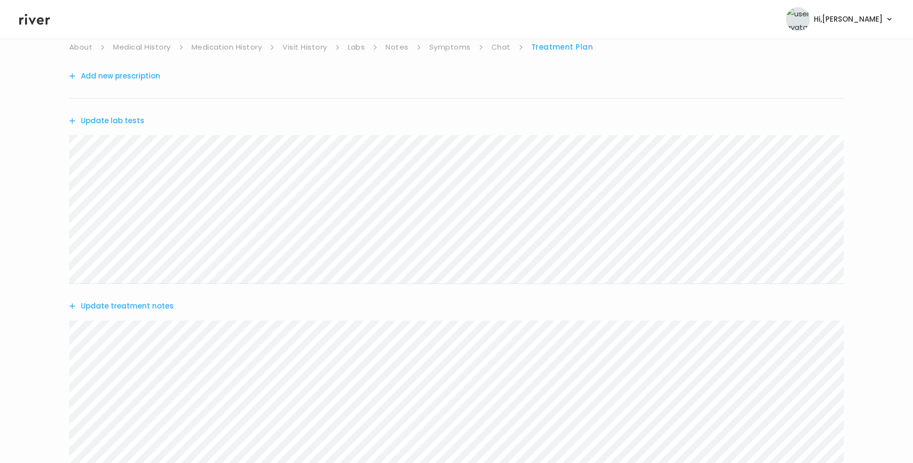
scroll to position [241, 0]
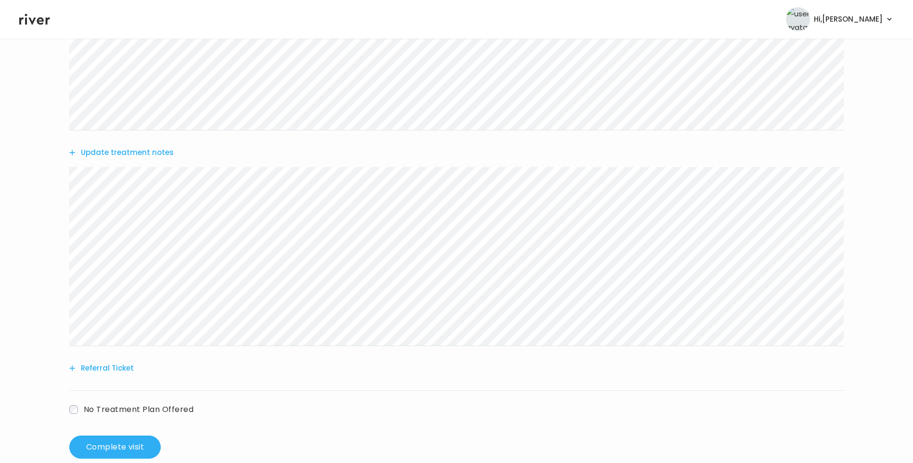
click at [146, 156] on button "Update treatment notes" at bounding box center [121, 152] width 104 height 13
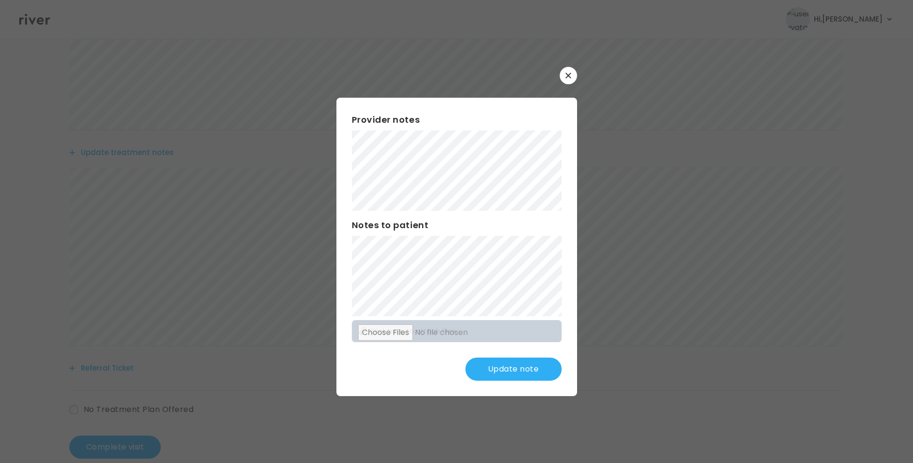
click at [546, 368] on button "Update note" at bounding box center [514, 369] width 96 height 23
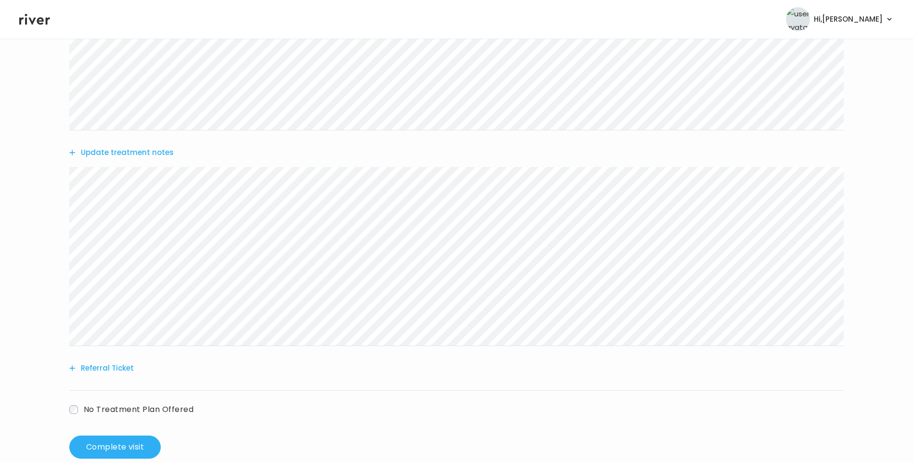
click at [160, 153] on button "Update treatment notes" at bounding box center [121, 152] width 104 height 13
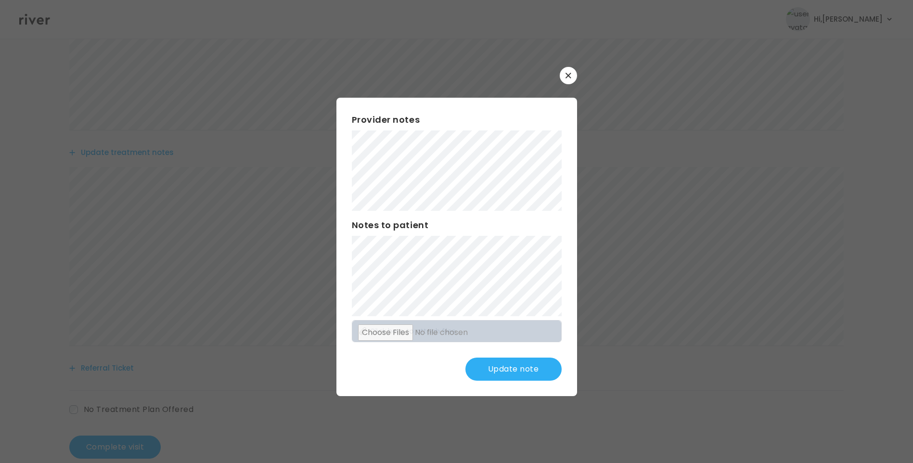
click at [516, 374] on button "Update note" at bounding box center [514, 369] width 96 height 23
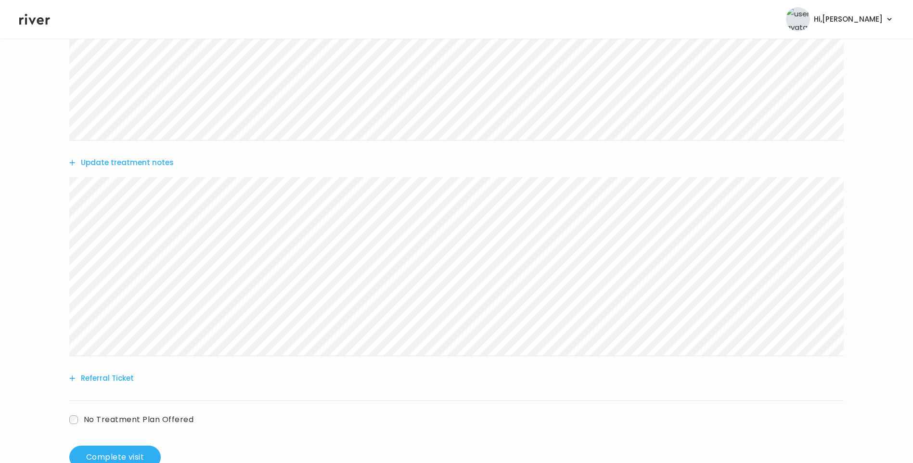
scroll to position [260, 0]
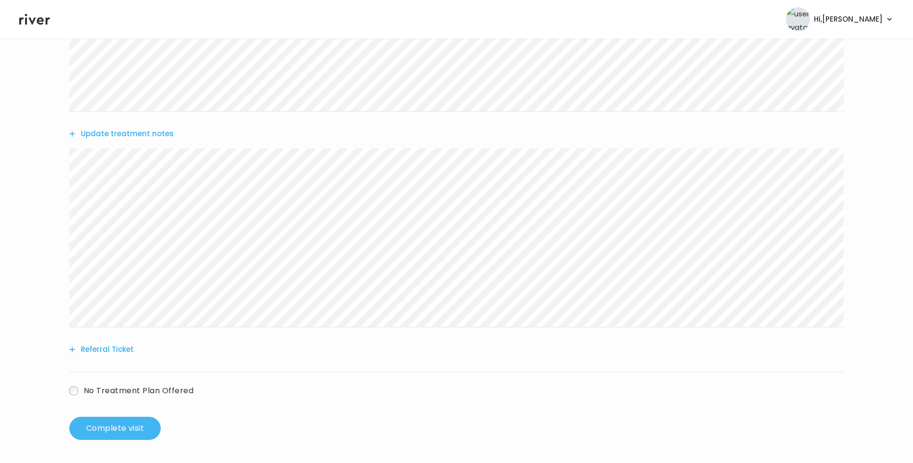
click at [112, 430] on button "Complete visit" at bounding box center [114, 428] width 91 height 23
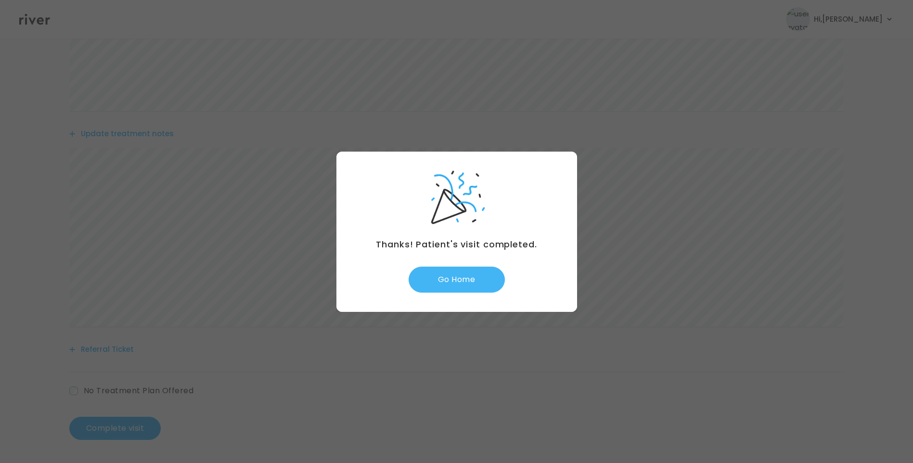
click at [456, 285] on button "Go Home" at bounding box center [457, 280] width 96 height 26
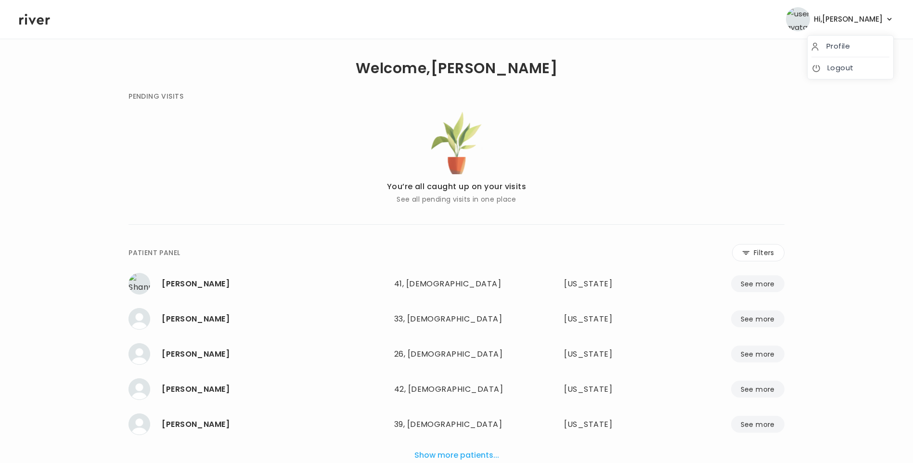
click at [880, 19] on span "Hi, Lisa" at bounding box center [848, 19] width 69 height 13
click at [849, 69] on link "Logout" at bounding box center [851, 67] width 78 height 13
